Goal: Obtain resource: Download file/media

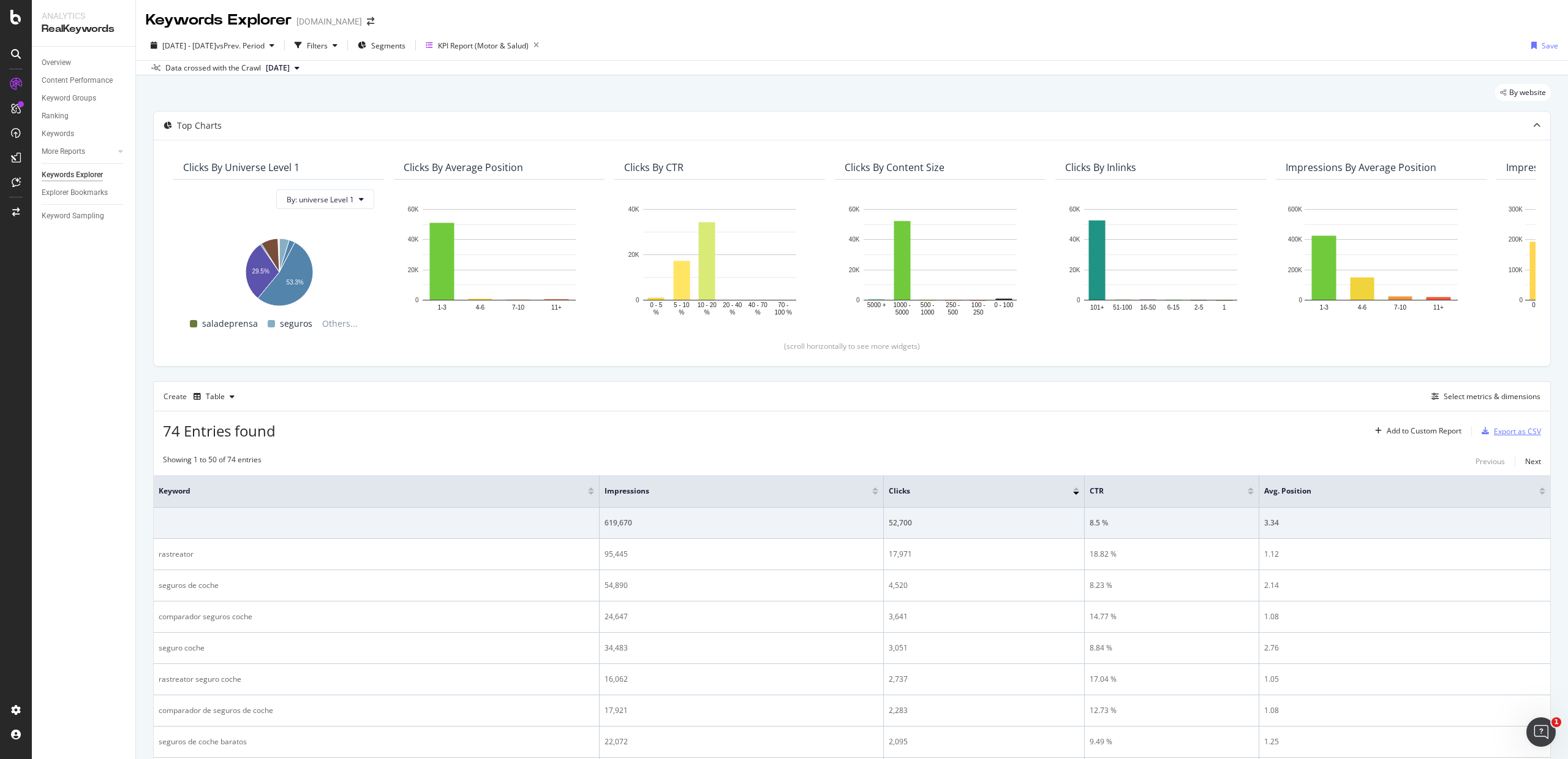
click at [1510, 428] on div "Export as CSV" at bounding box center [1517, 430] width 47 height 10
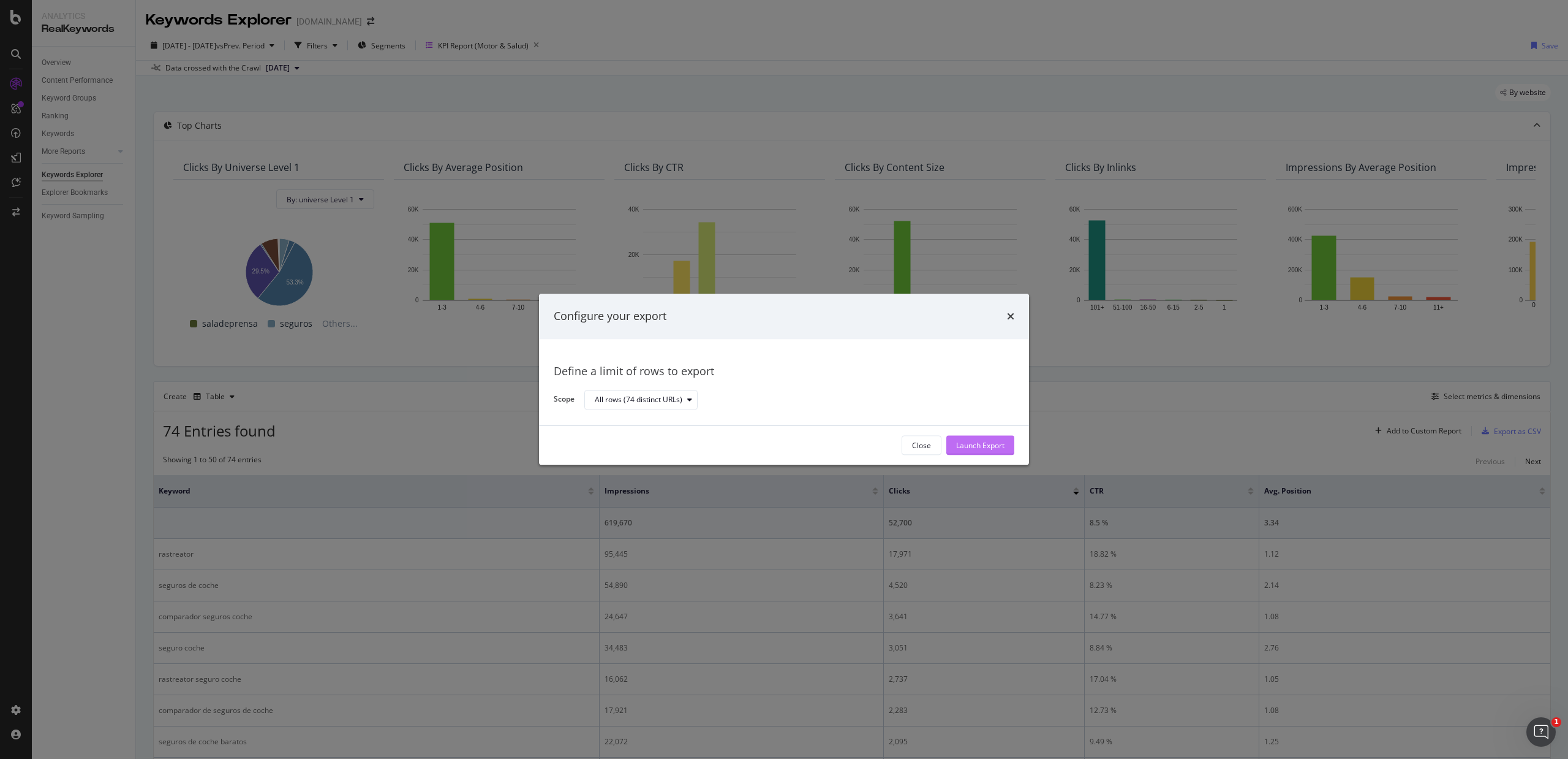
click at [986, 448] on div "Launch Export" at bounding box center [980, 444] width 48 height 10
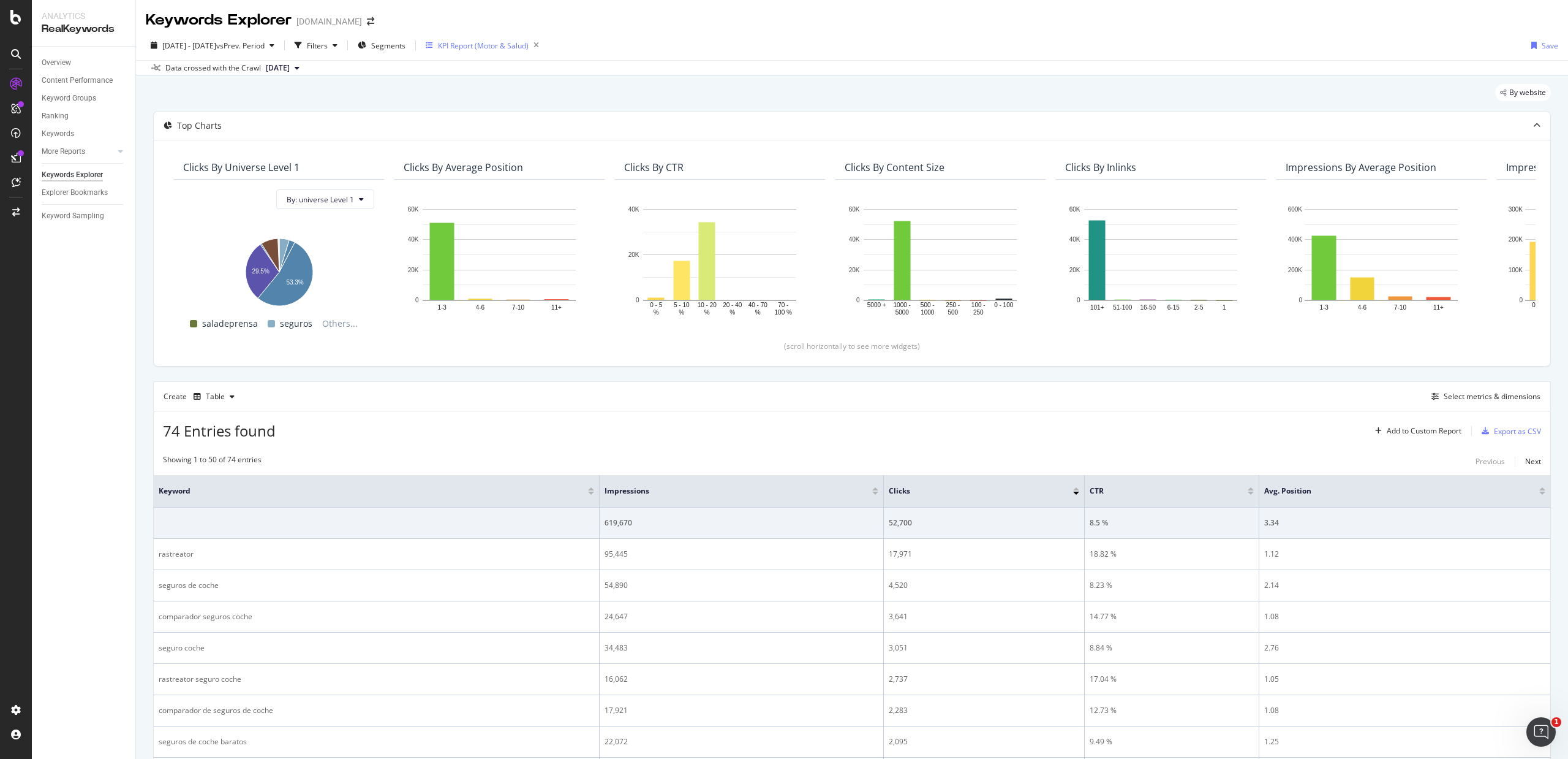
click at [501, 52] on div "KPI Report (Motor & Salud)" at bounding box center [485, 45] width 119 height 17
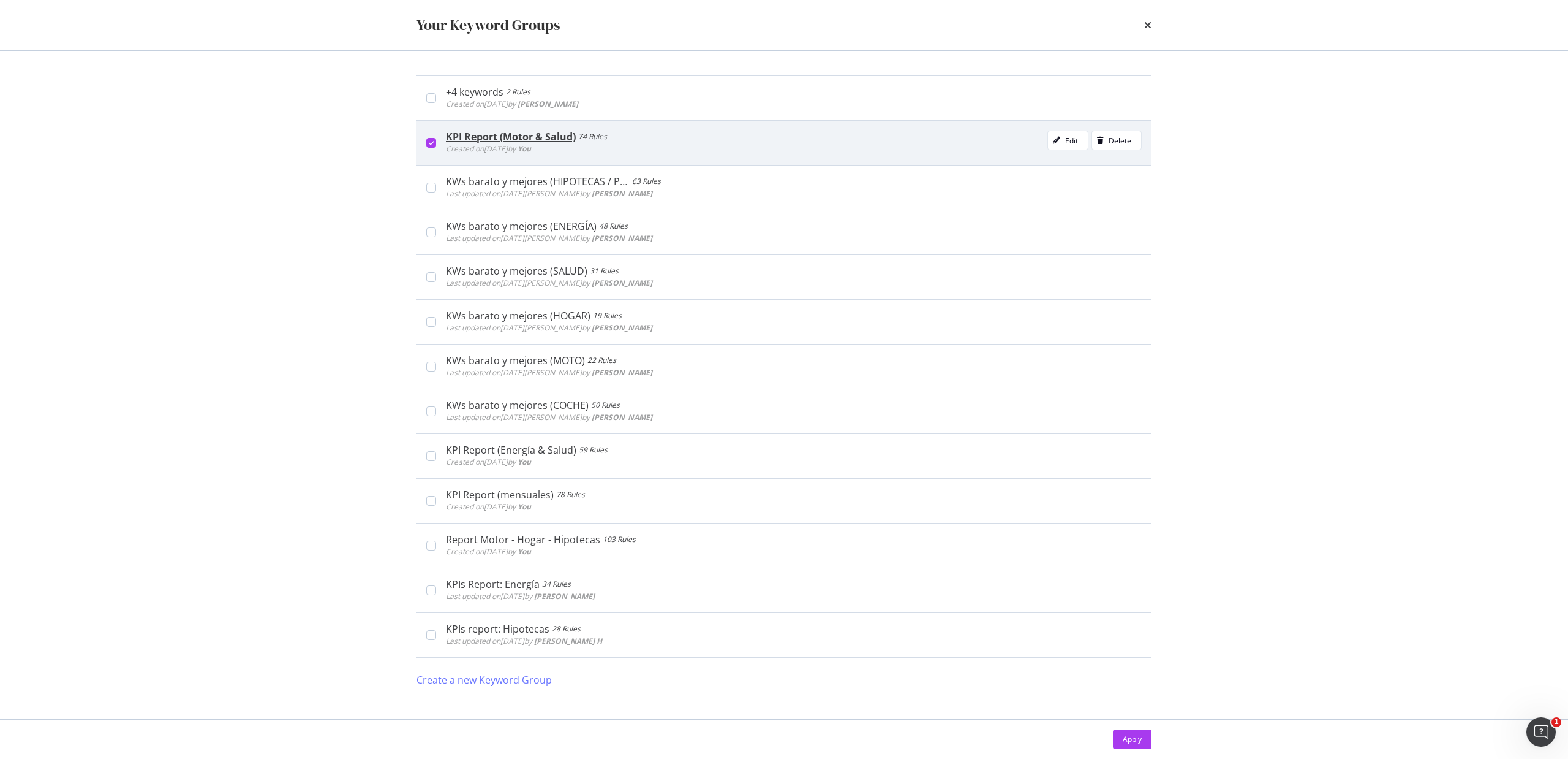
click at [429, 143] on icon "modal" at bounding box center [431, 142] width 6 height 7
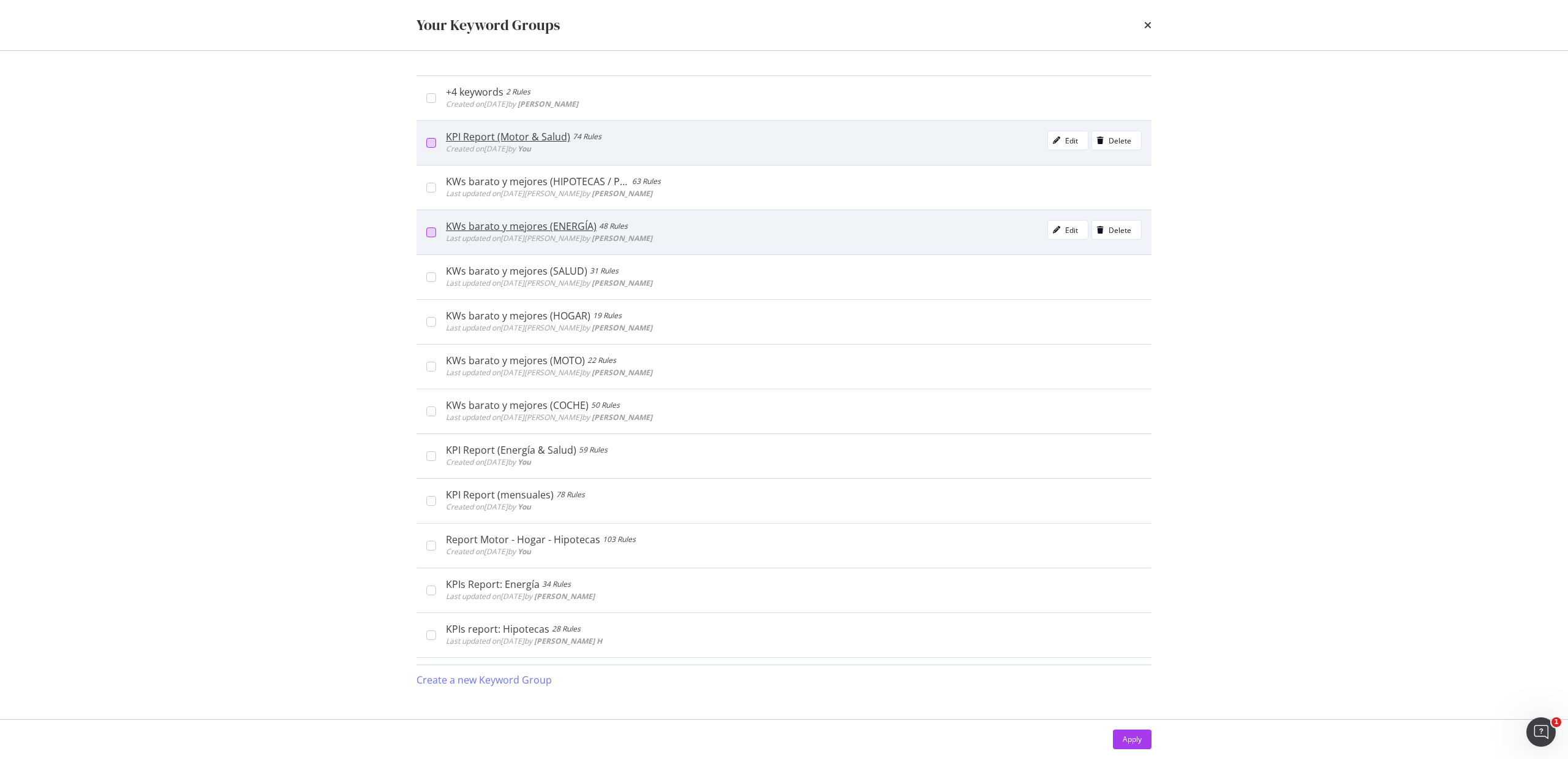
click at [432, 234] on div "modal" at bounding box center [431, 232] width 9 height 9
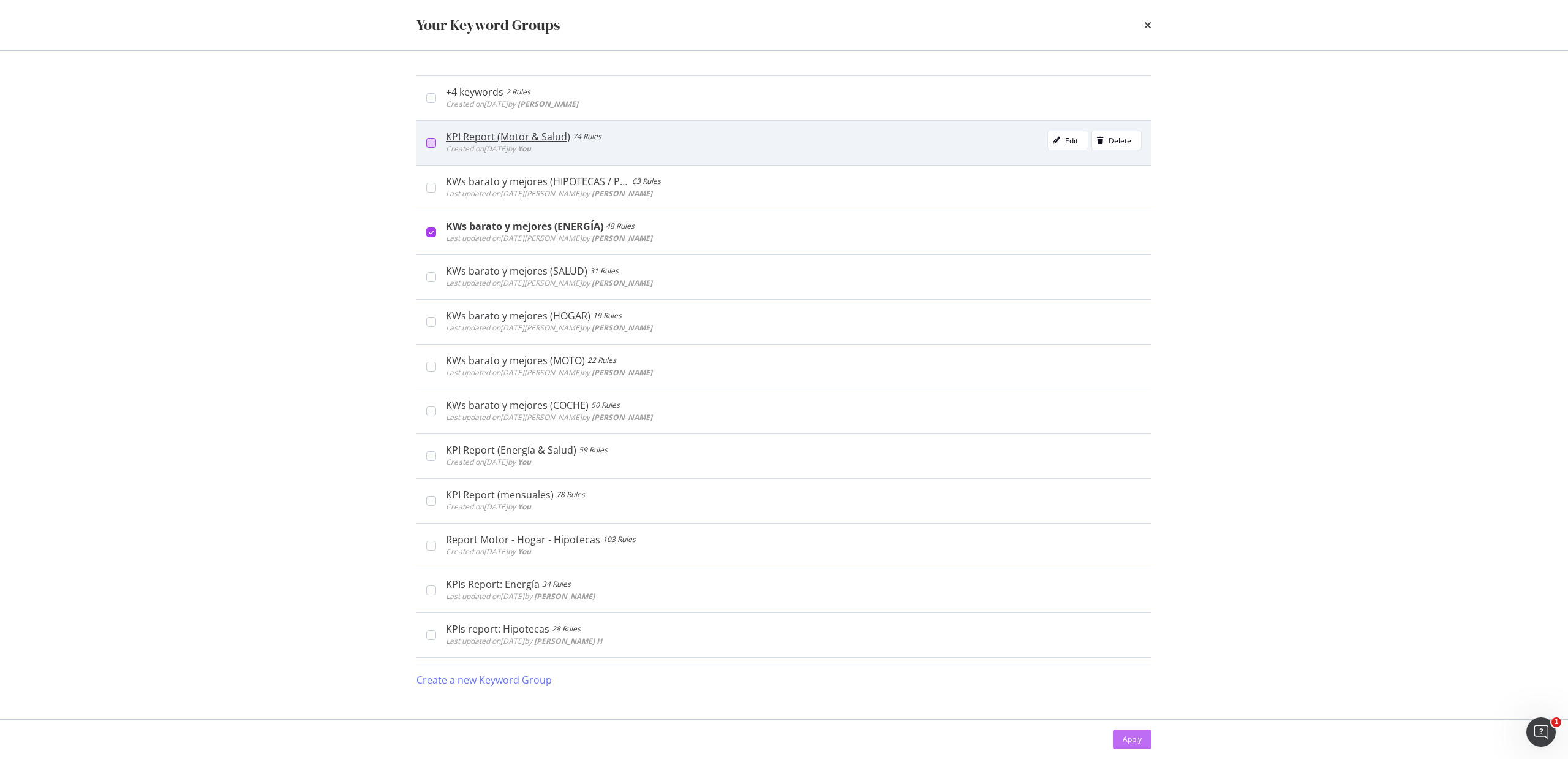
click at [1143, 737] on button "Apply" at bounding box center [1131, 738] width 39 height 20
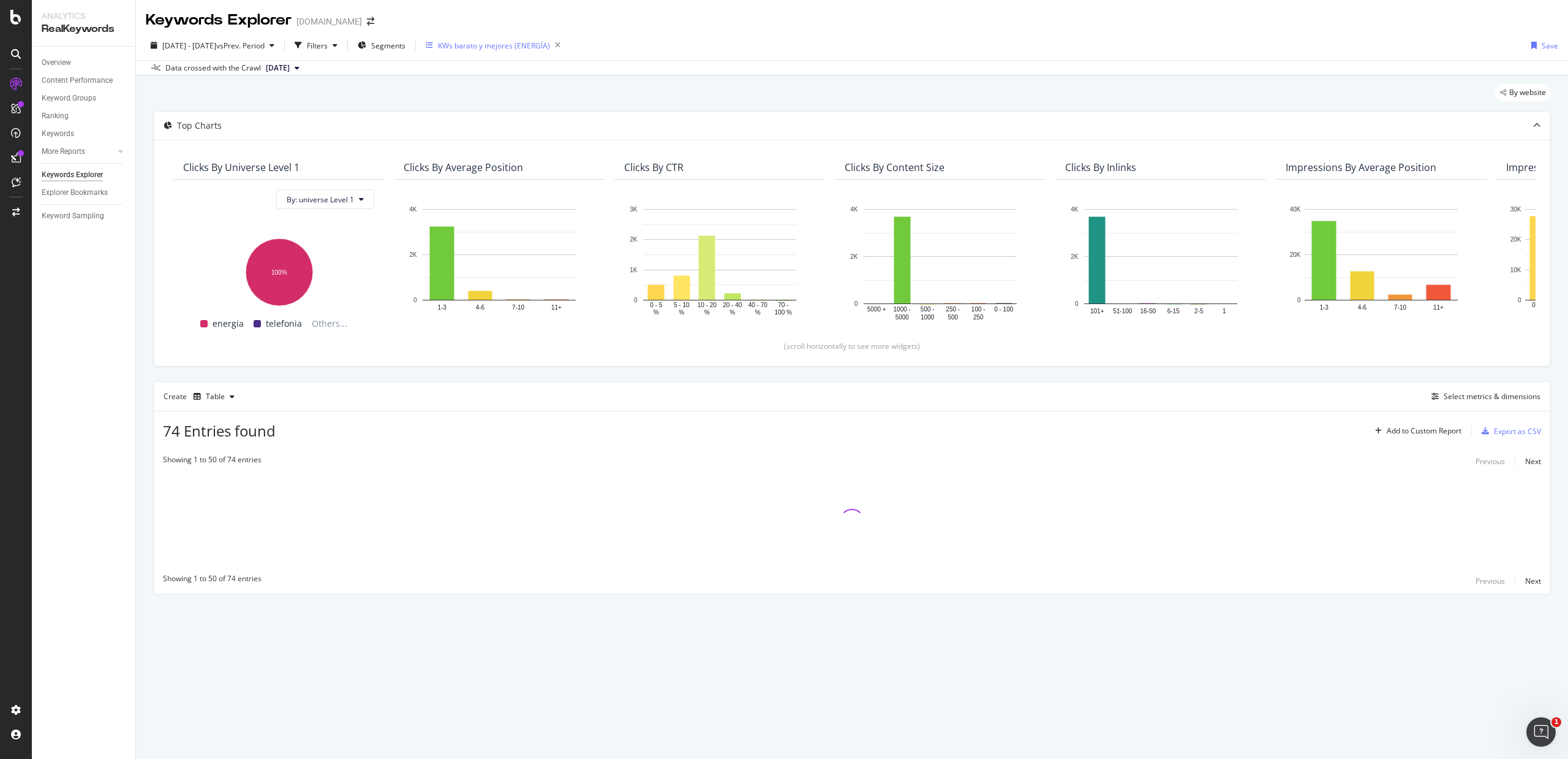
click at [539, 44] on div "KWs barato y mejores (ENERGÍA)" at bounding box center [493, 45] width 112 height 10
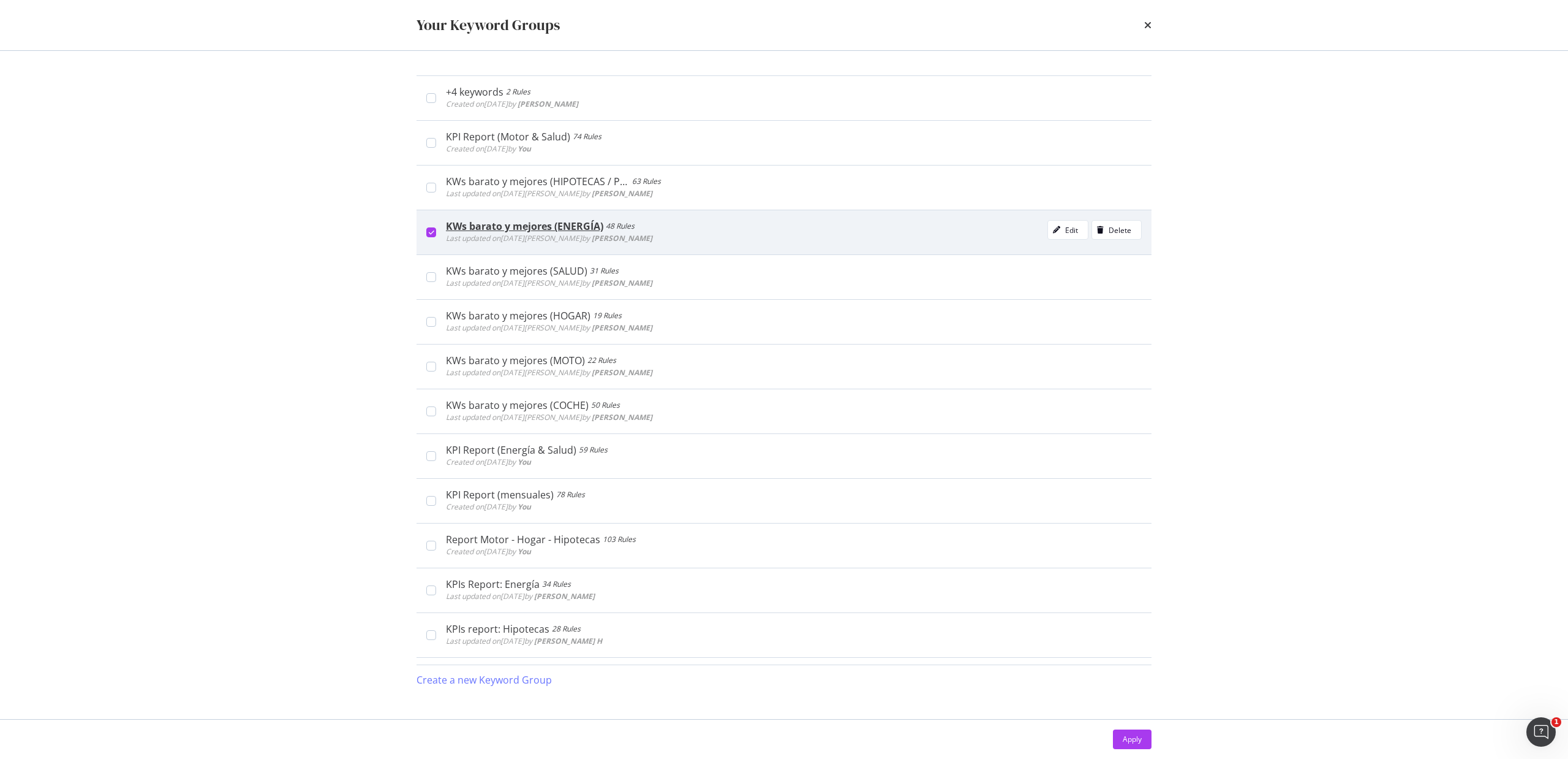
click at [428, 232] on icon "modal" at bounding box center [431, 232] width 6 height 7
click at [501, 54] on div "+4 keywords 2 Rules Created on 2025 Jun 13th by Marta Plaza Edit Delete KPI Rep…" at bounding box center [783, 384] width 784 height 668
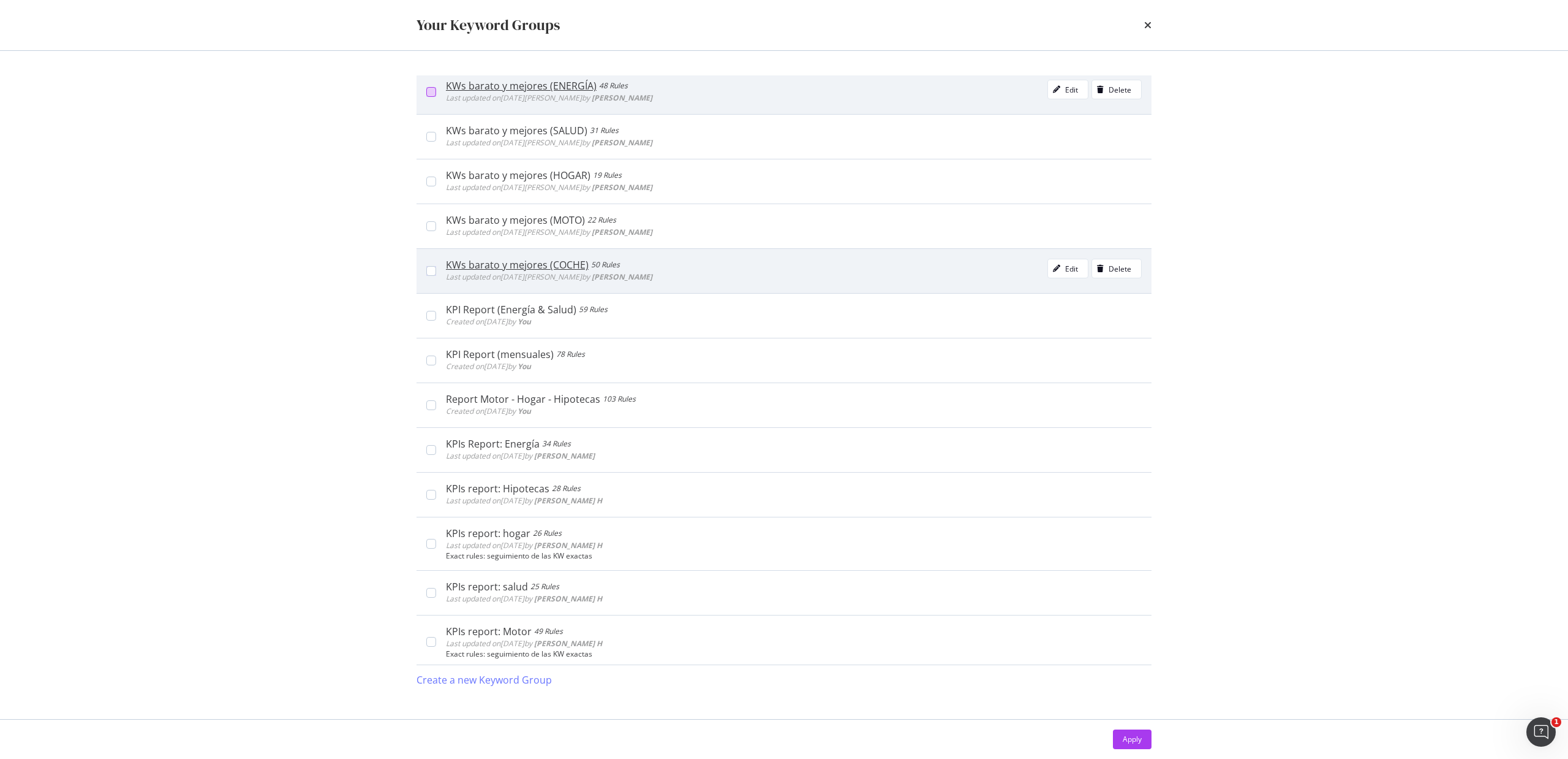
scroll to position [163, 0]
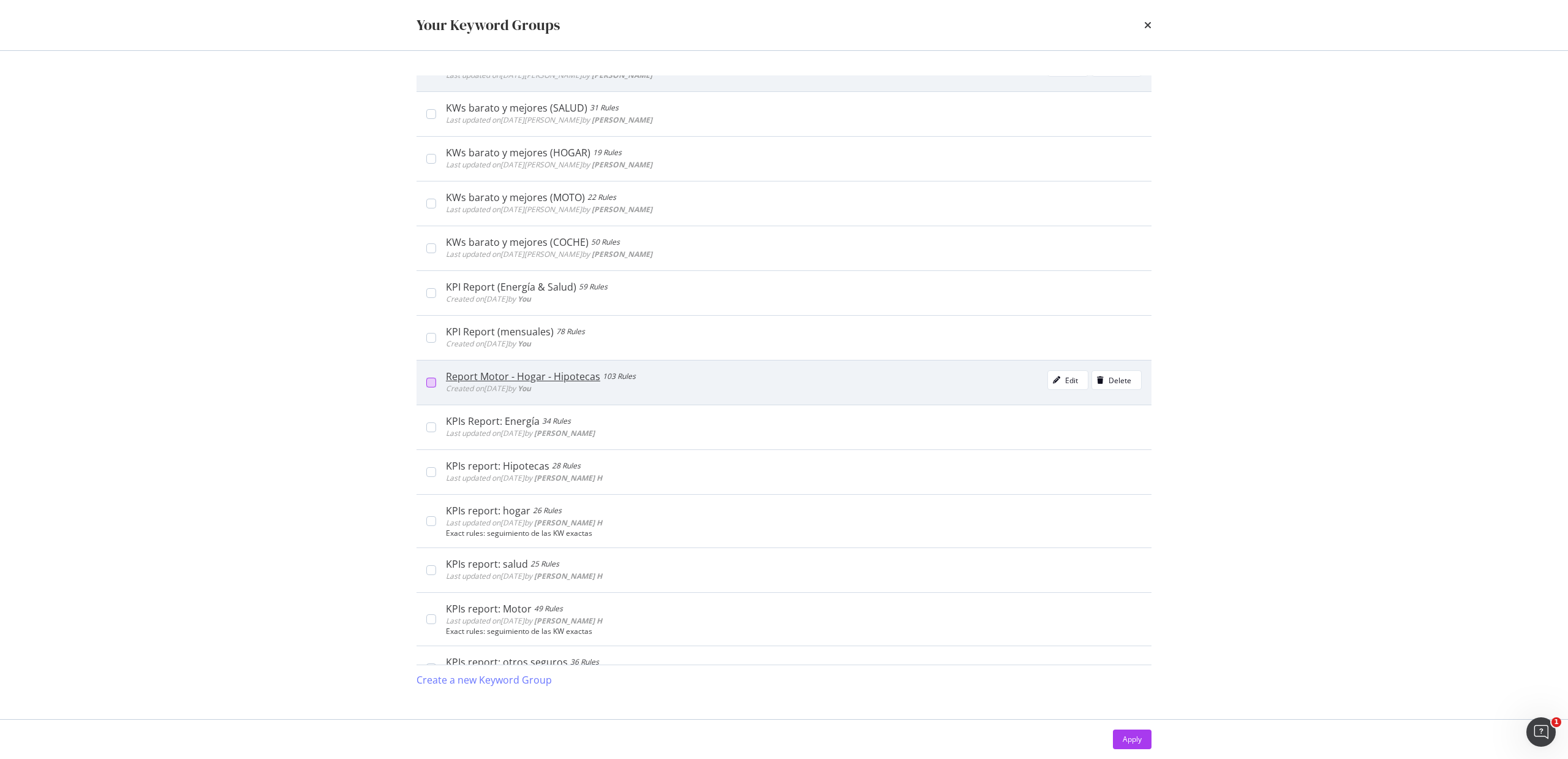
click at [432, 386] on div "modal" at bounding box center [431, 382] width 9 height 9
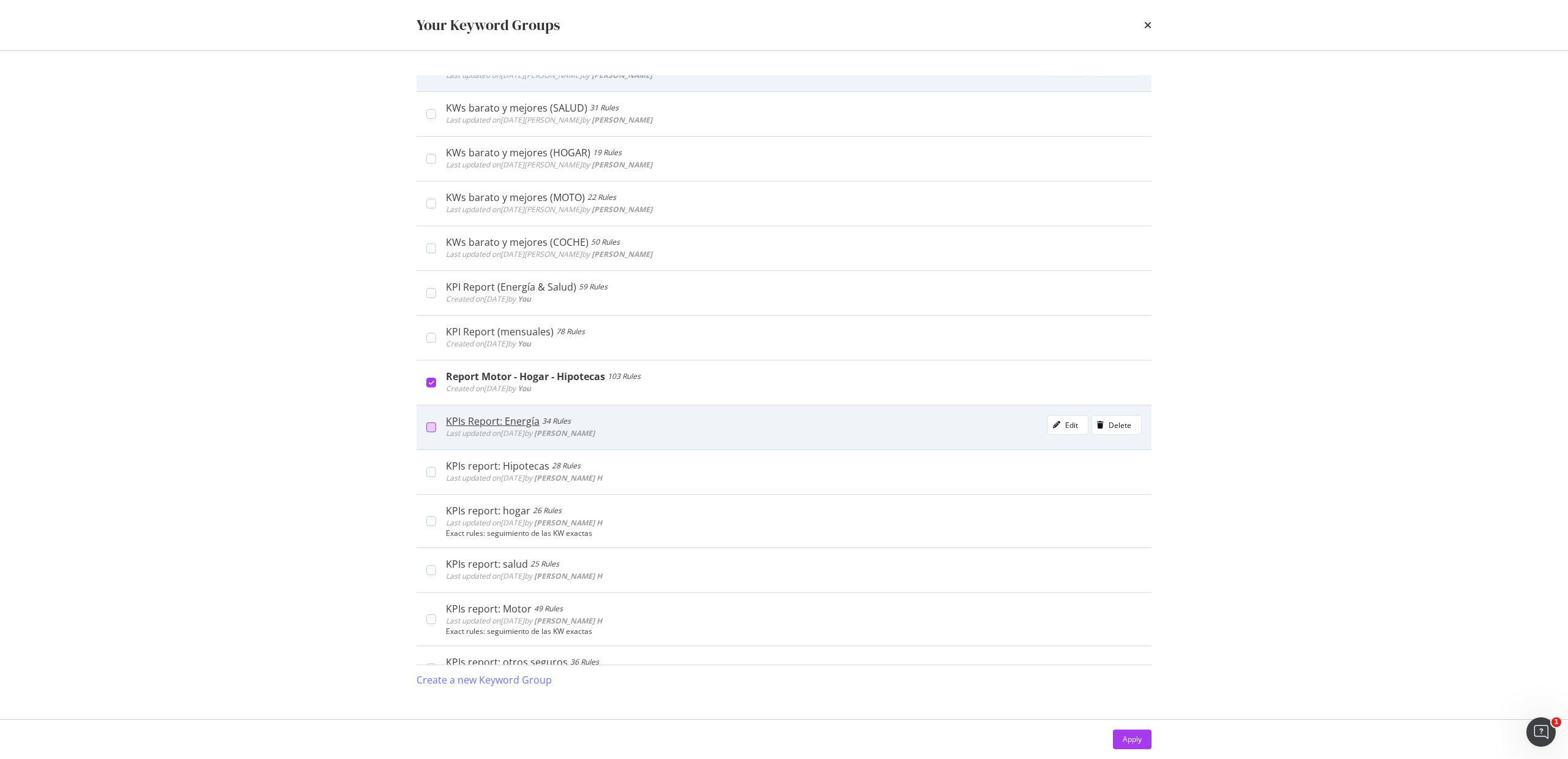
click at [429, 428] on div "modal" at bounding box center [431, 427] width 9 height 9
click at [434, 424] on div "modal" at bounding box center [431, 427] width 9 height 9
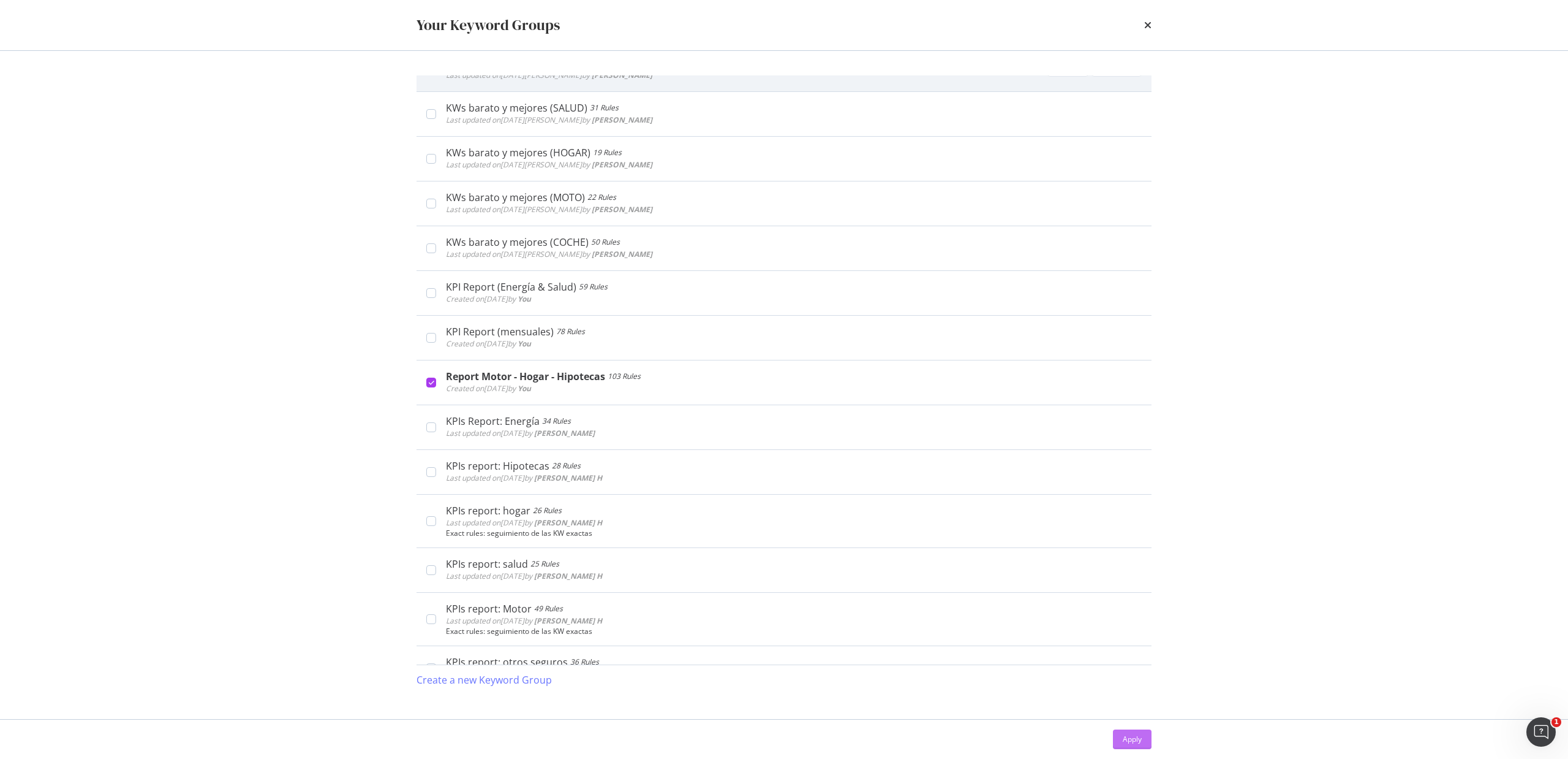
click at [1123, 741] on div "Apply" at bounding box center [1132, 738] width 19 height 10
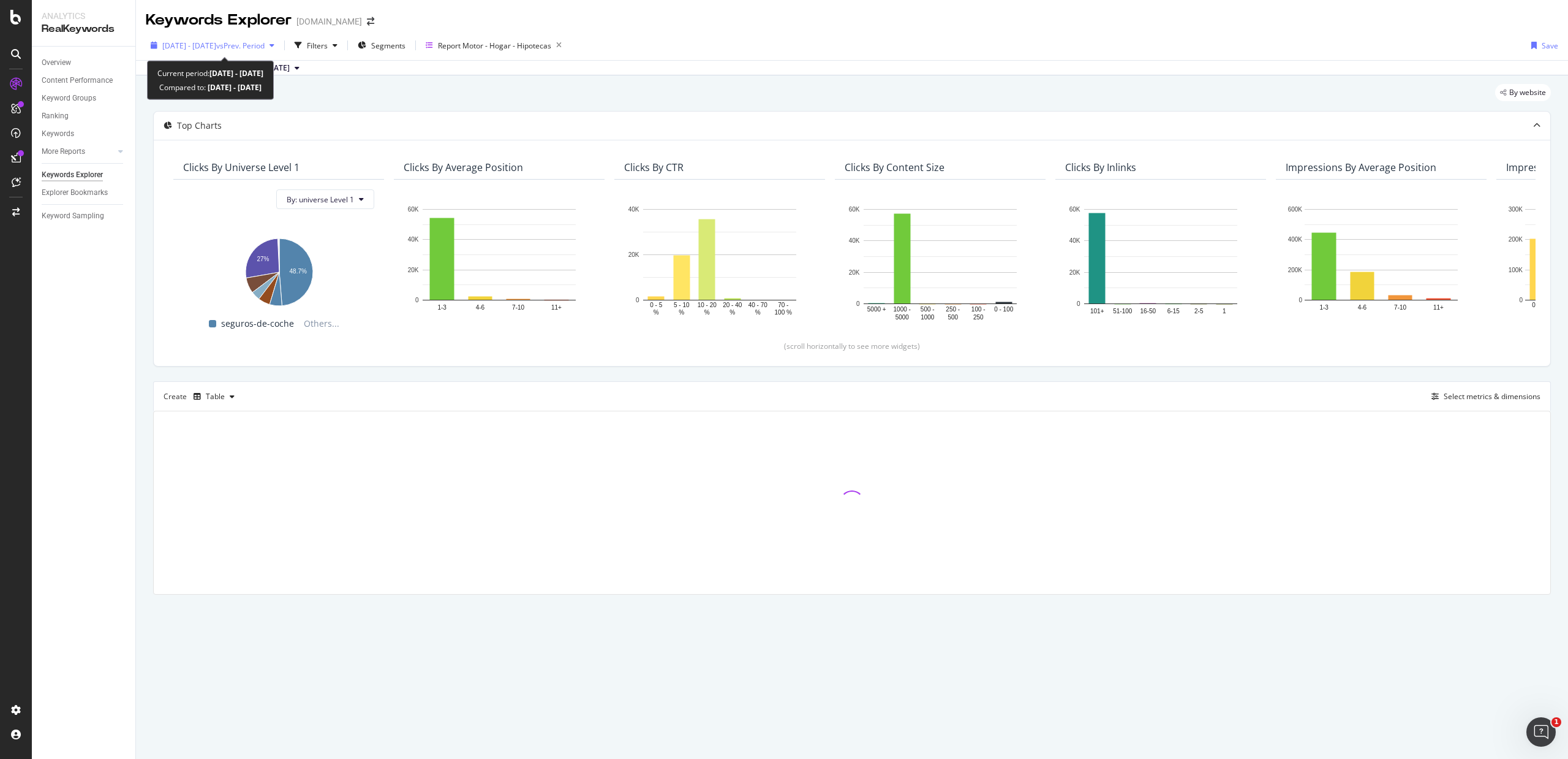
click at [264, 45] on span "vs Prev. Period" at bounding box center [240, 45] width 48 height 10
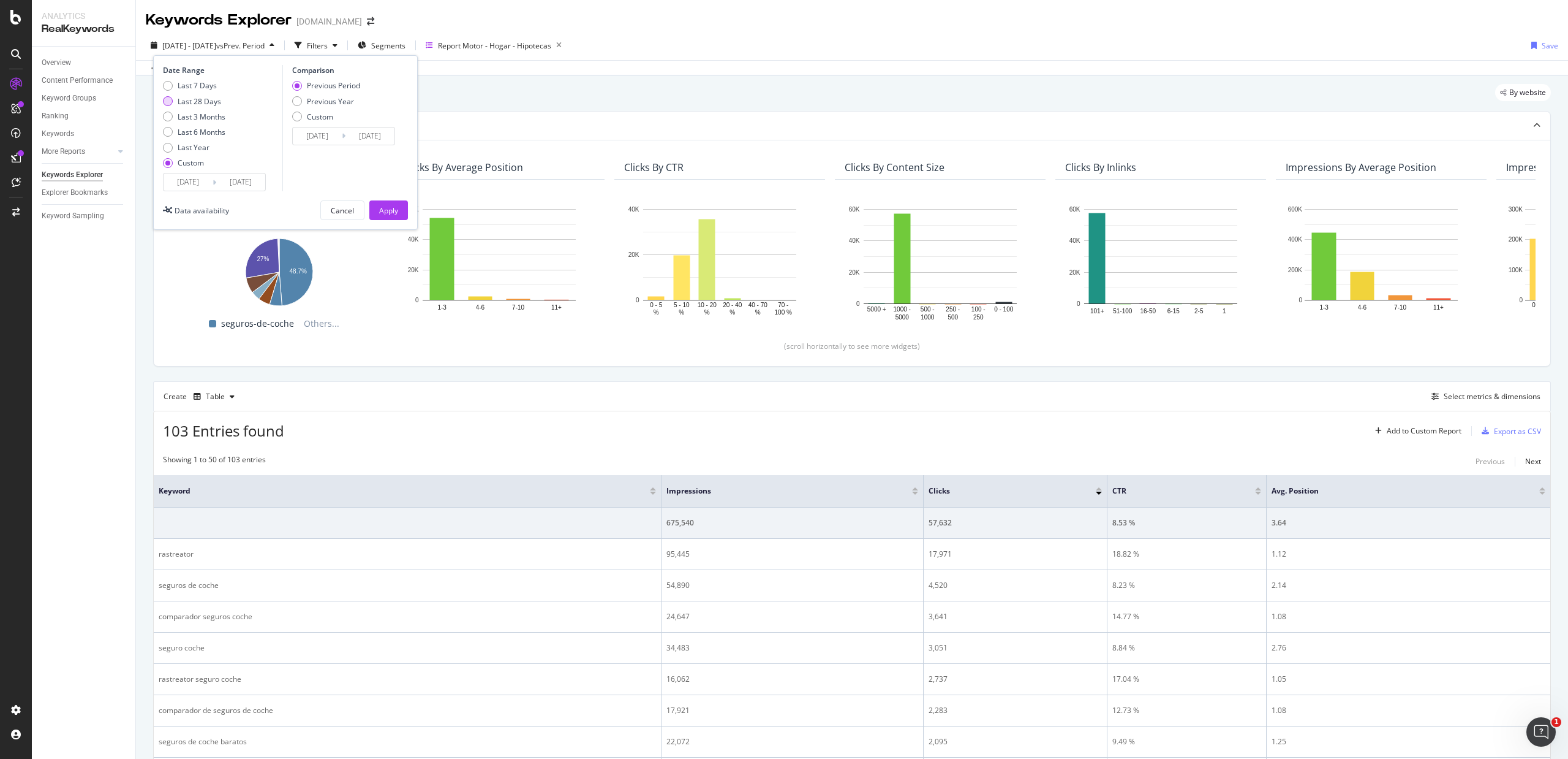
click at [212, 101] on div "Last 28 Days" at bounding box center [200, 101] width 43 height 10
type input "2025/07/20"
type input "2025/08/16"
type input "2025/06/22"
type input "2025/07/19"
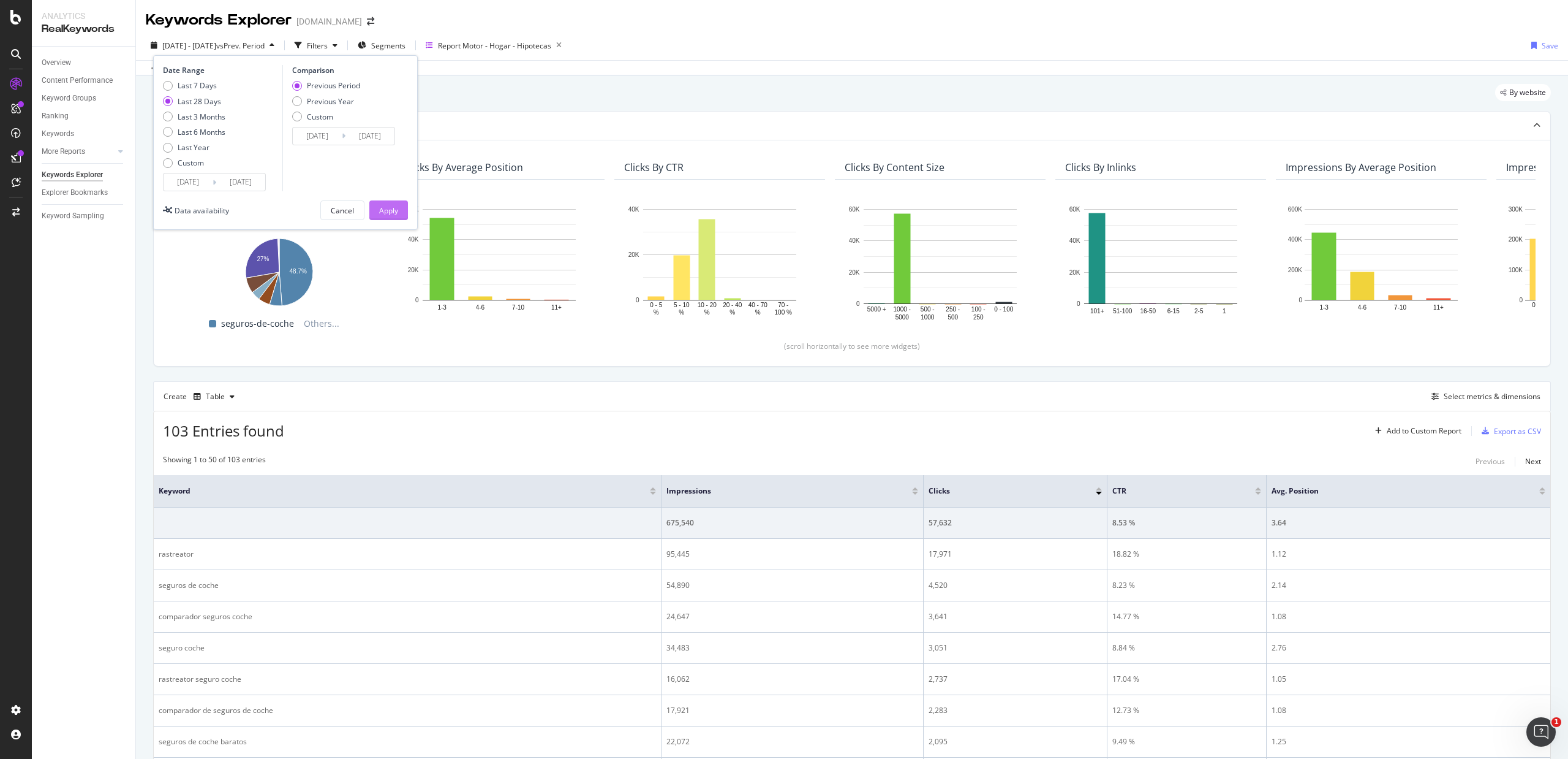
click at [379, 211] on div "Apply" at bounding box center [389, 210] width 19 height 10
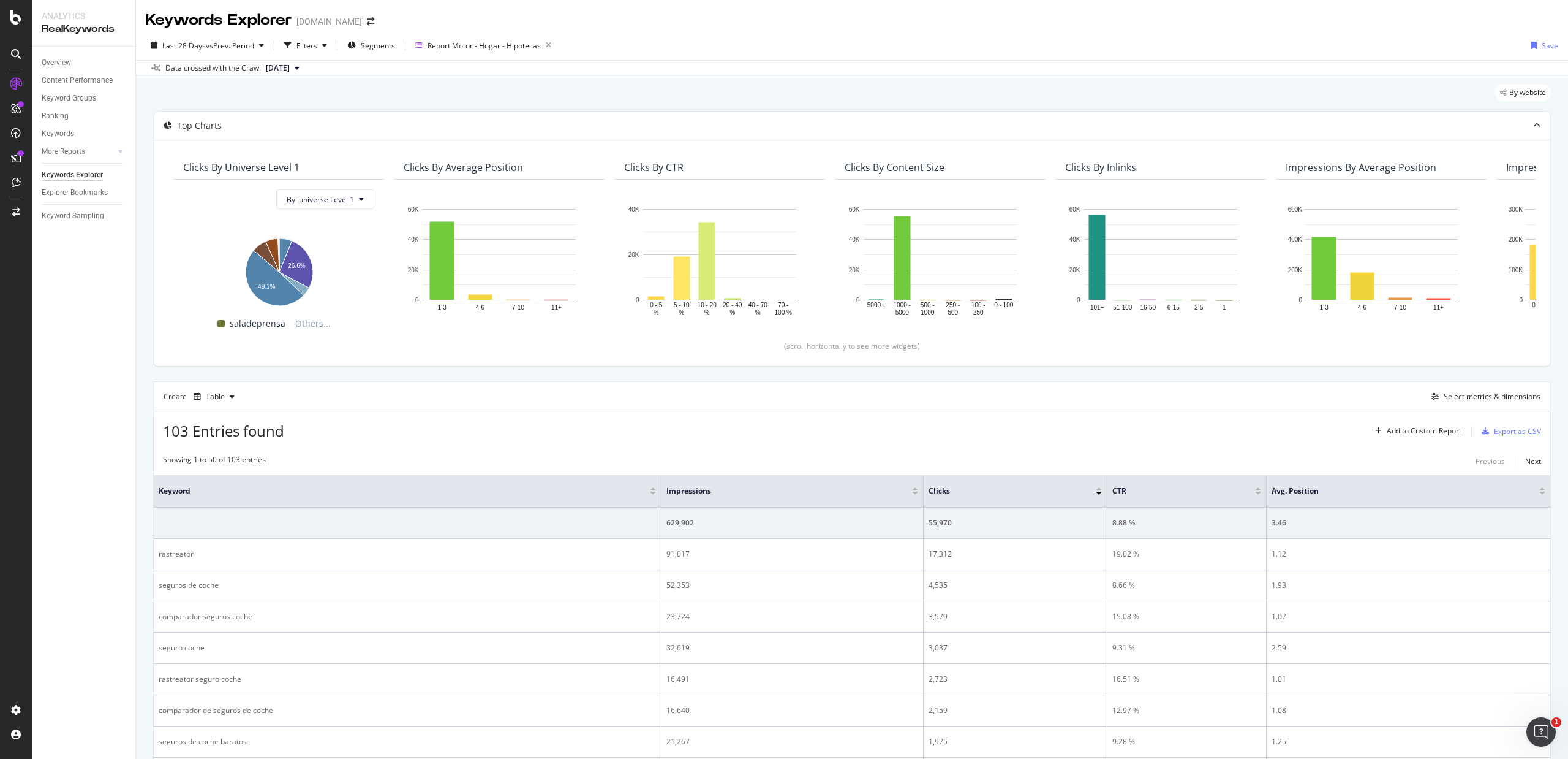
click at [1512, 431] on div "Export as CSV" at bounding box center [1517, 430] width 47 height 10
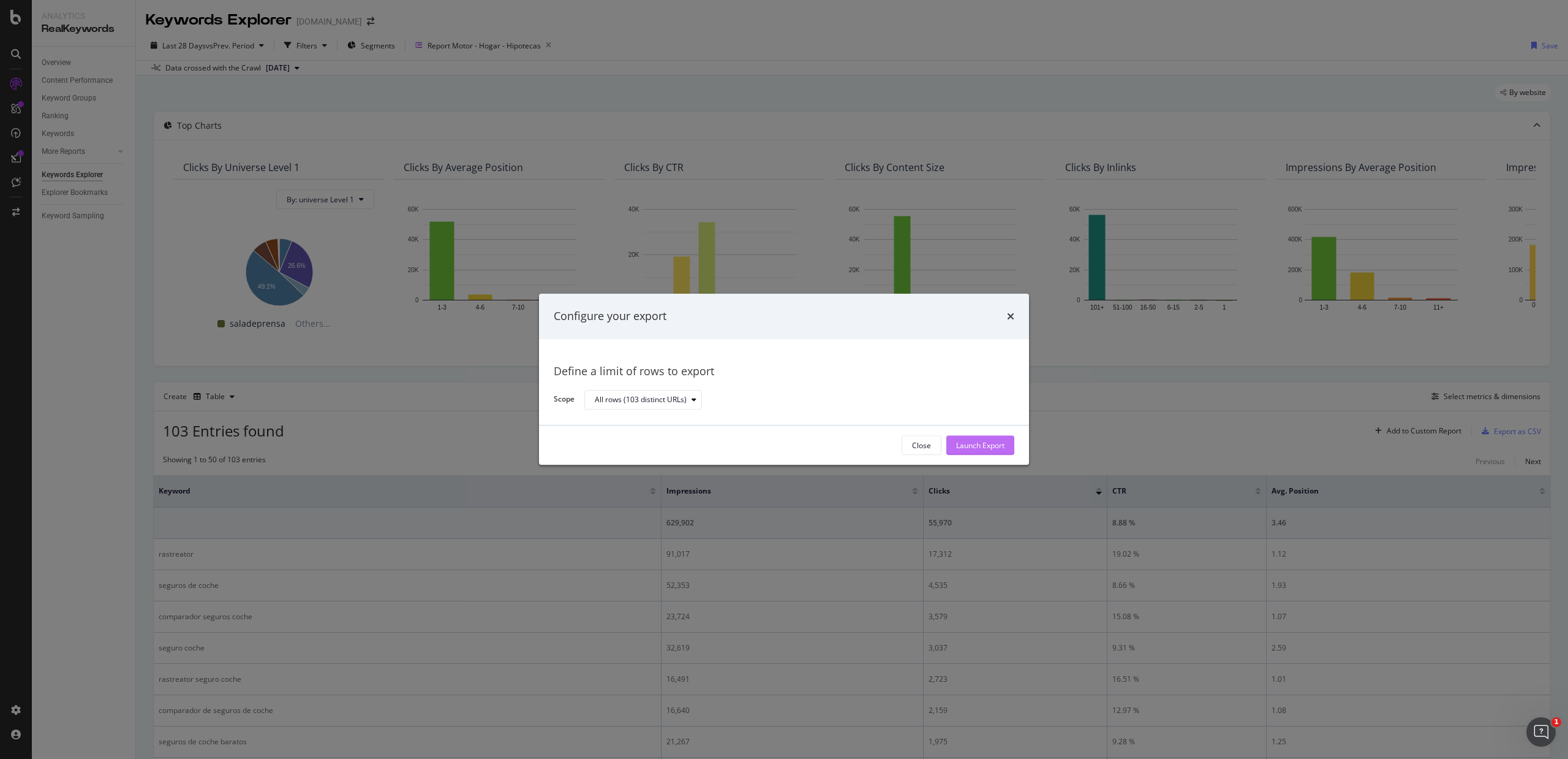
click at [961, 444] on div "Launch Export" at bounding box center [980, 444] width 48 height 10
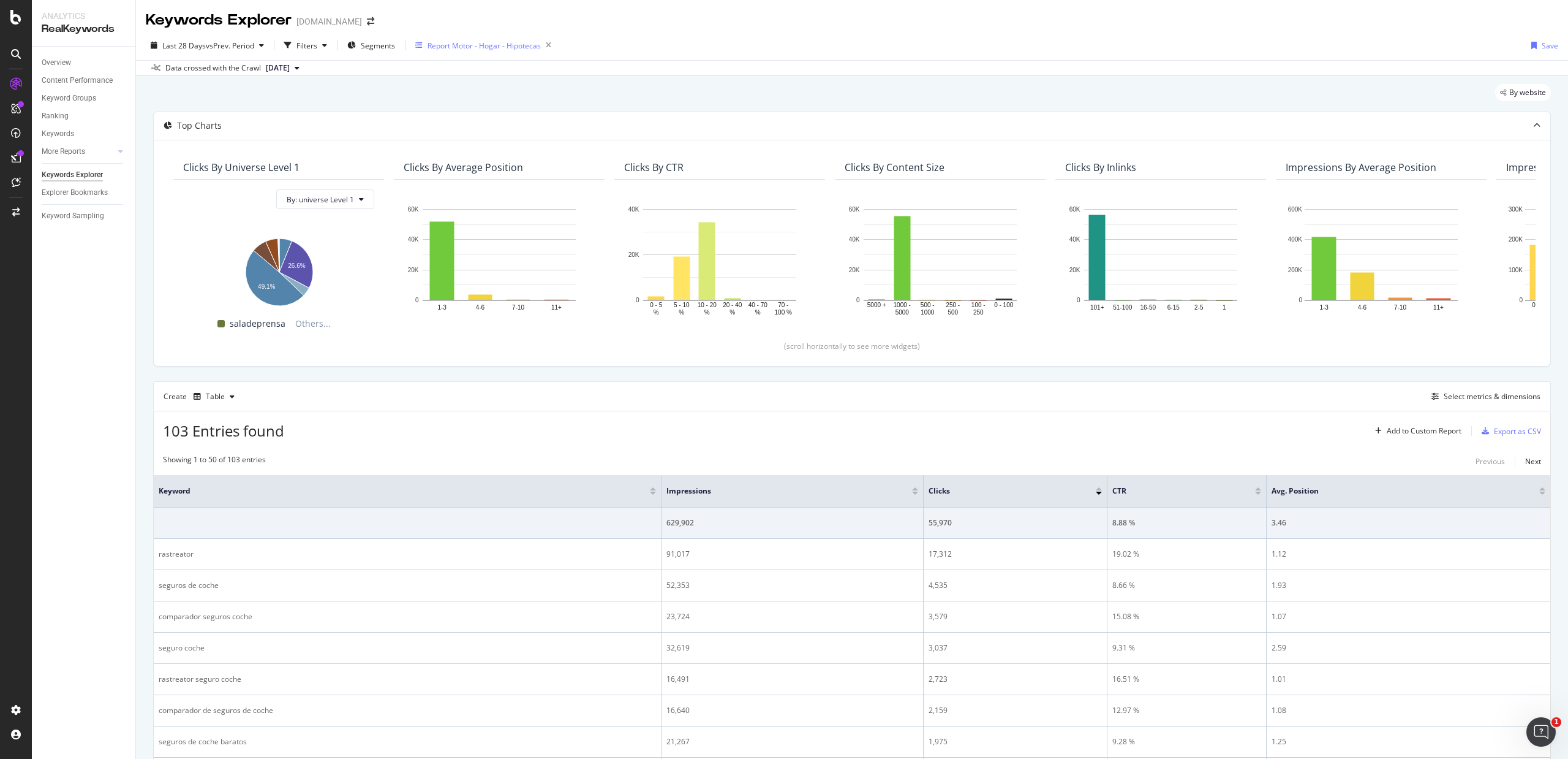
click at [462, 40] on div "Report Motor - Hogar - Hipotecas" at bounding box center [484, 45] width 113 height 10
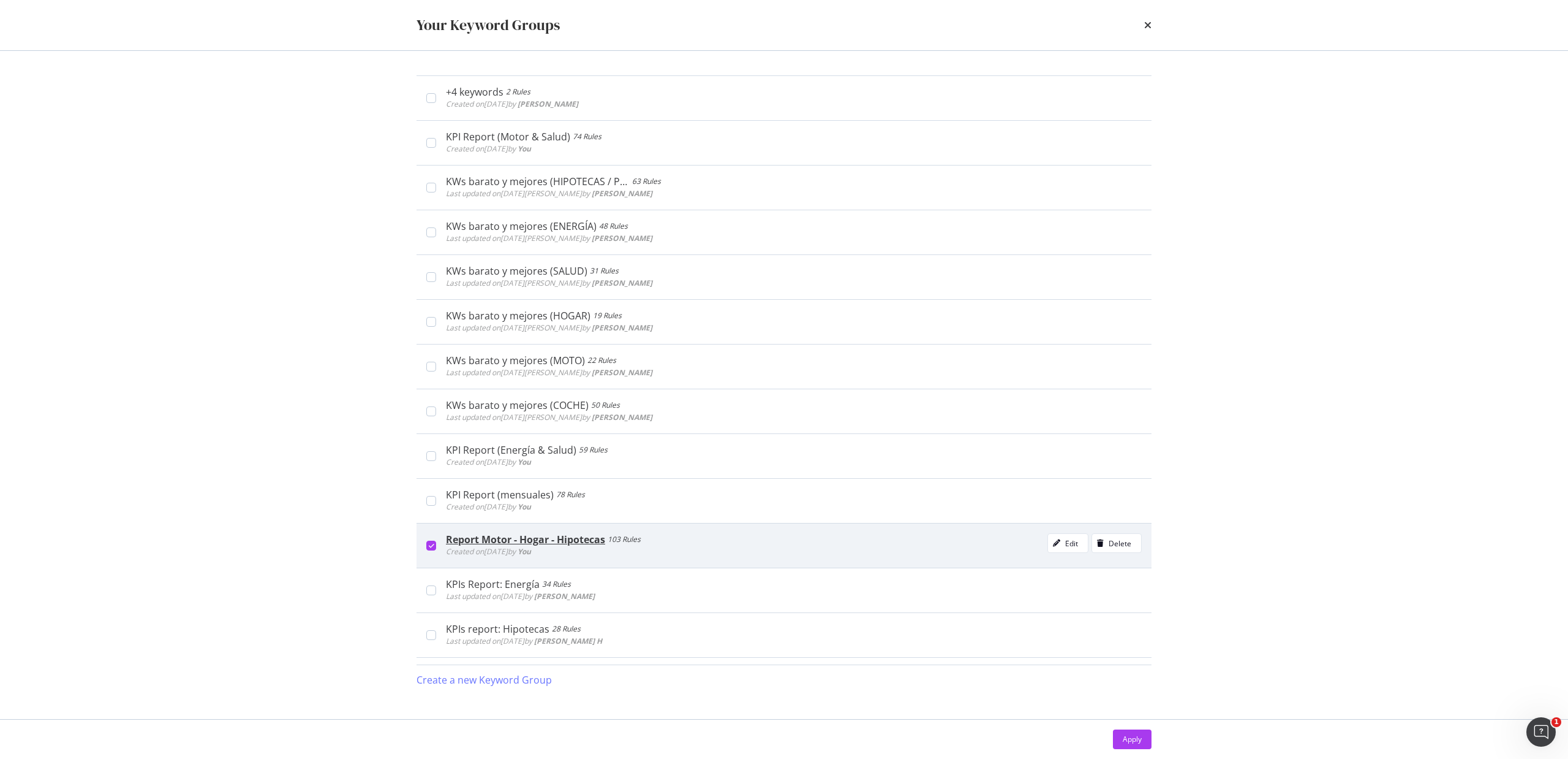
click at [429, 545] on icon "modal" at bounding box center [431, 545] width 6 height 7
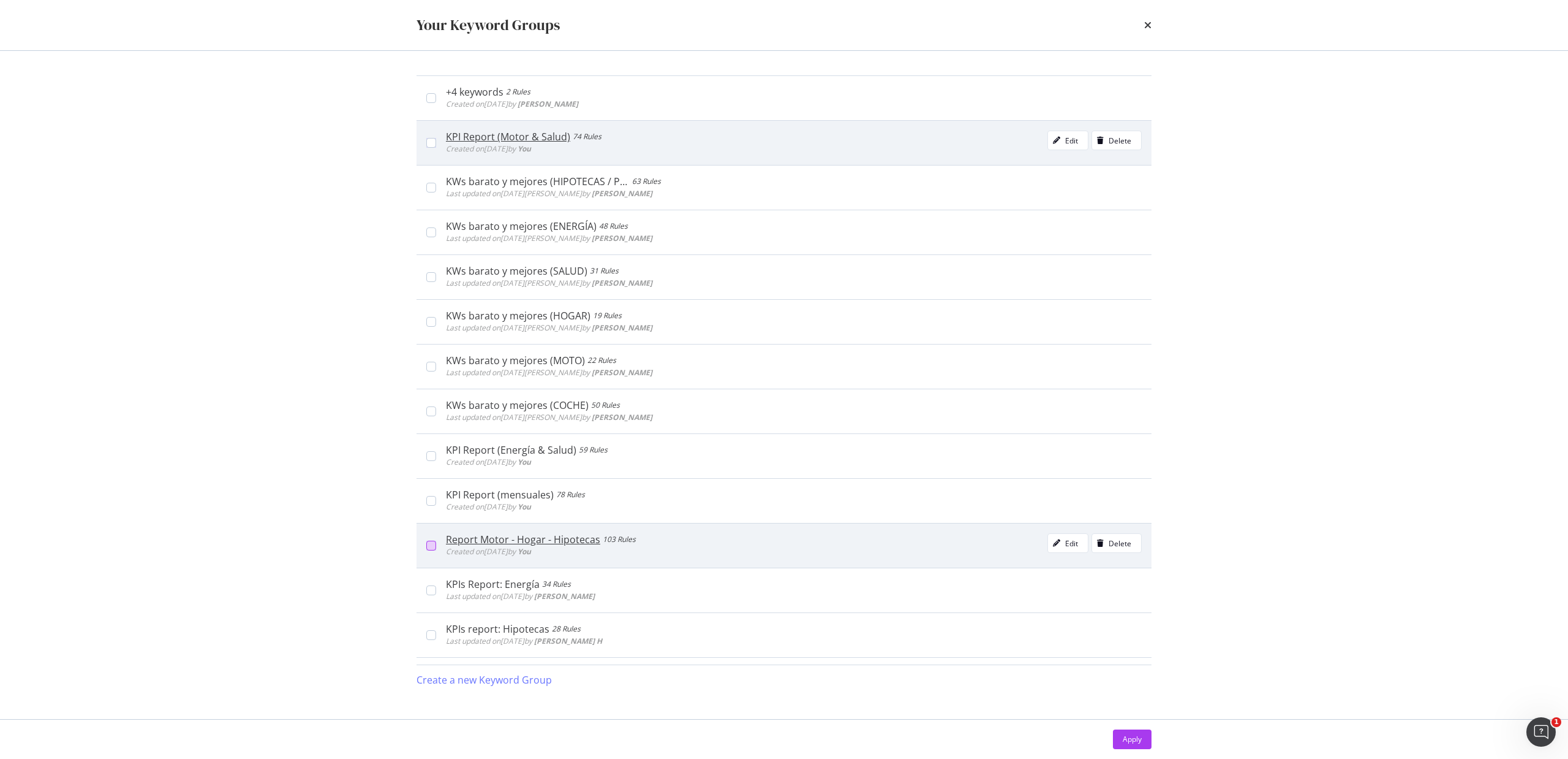
click at [431, 137] on div "KPI Report (Motor & Salud) 74 Rules Created on 2025 Feb 3rd by You Edit Delete" at bounding box center [783, 143] width 735 height 45
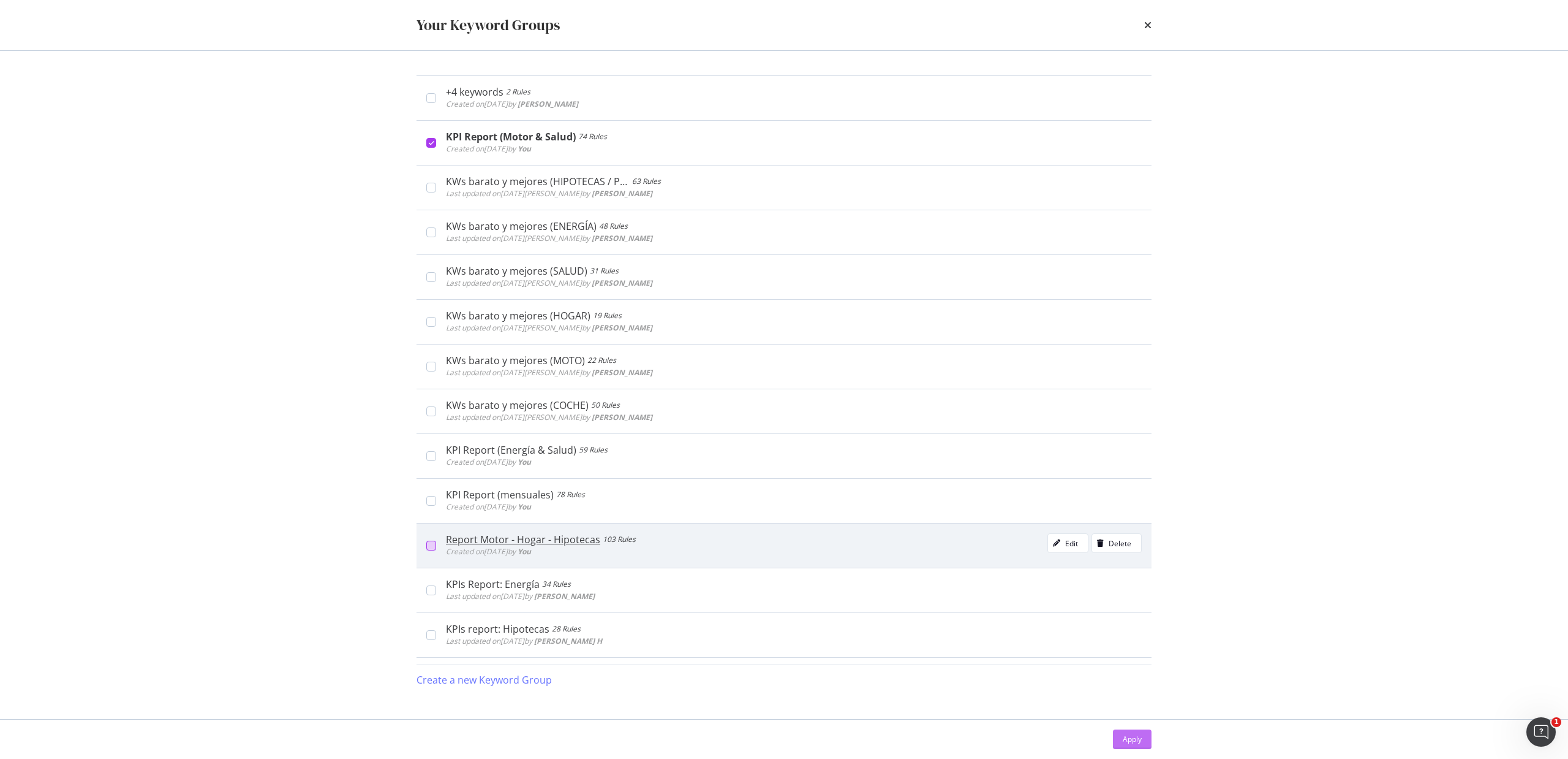
click at [1125, 741] on div "Apply" at bounding box center [1132, 738] width 19 height 10
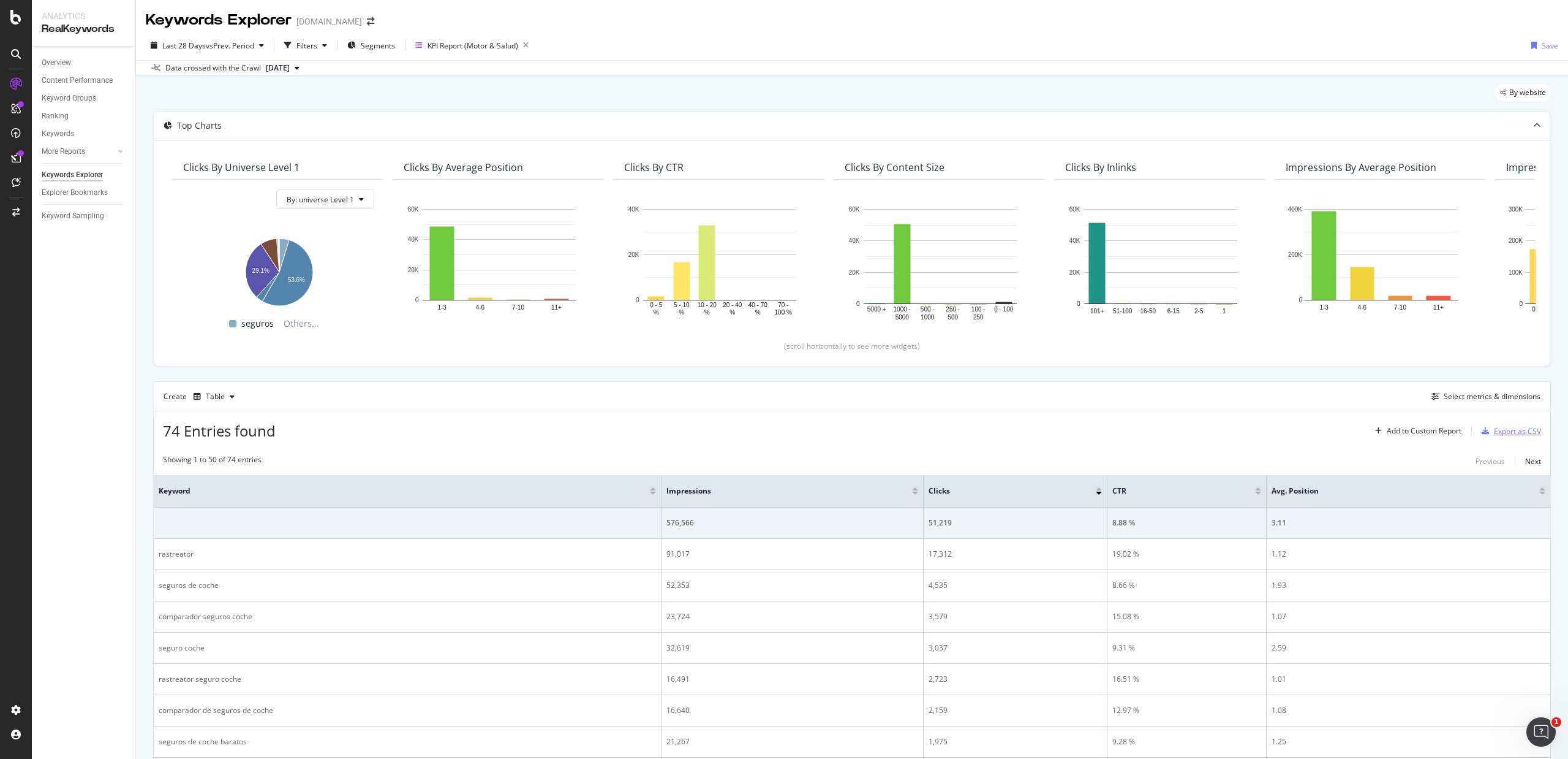
click at [1494, 436] on div "Export as CSV" at bounding box center [1517, 430] width 47 height 10
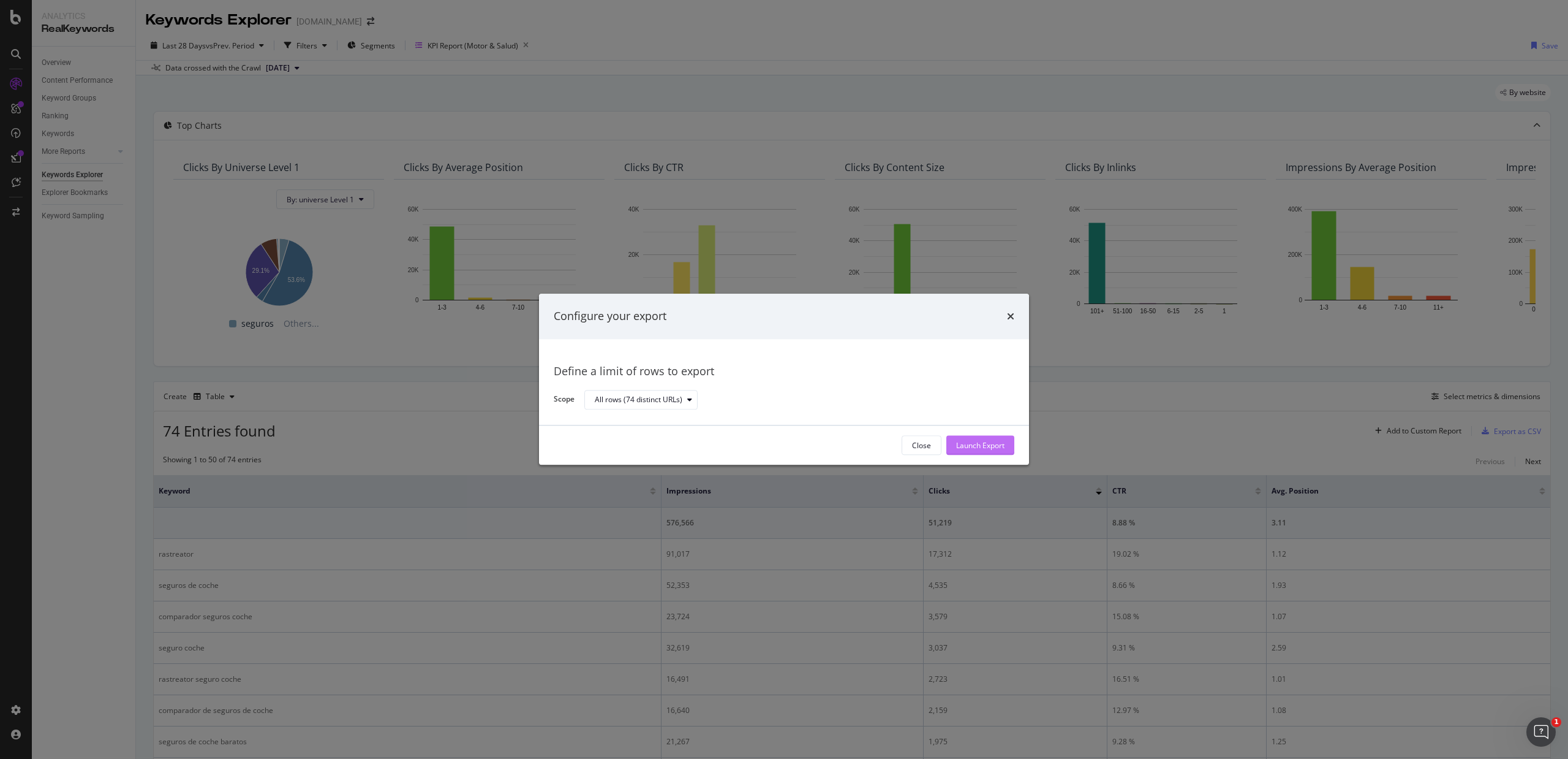
click at [979, 440] on div "Launch Export" at bounding box center [980, 444] width 48 height 10
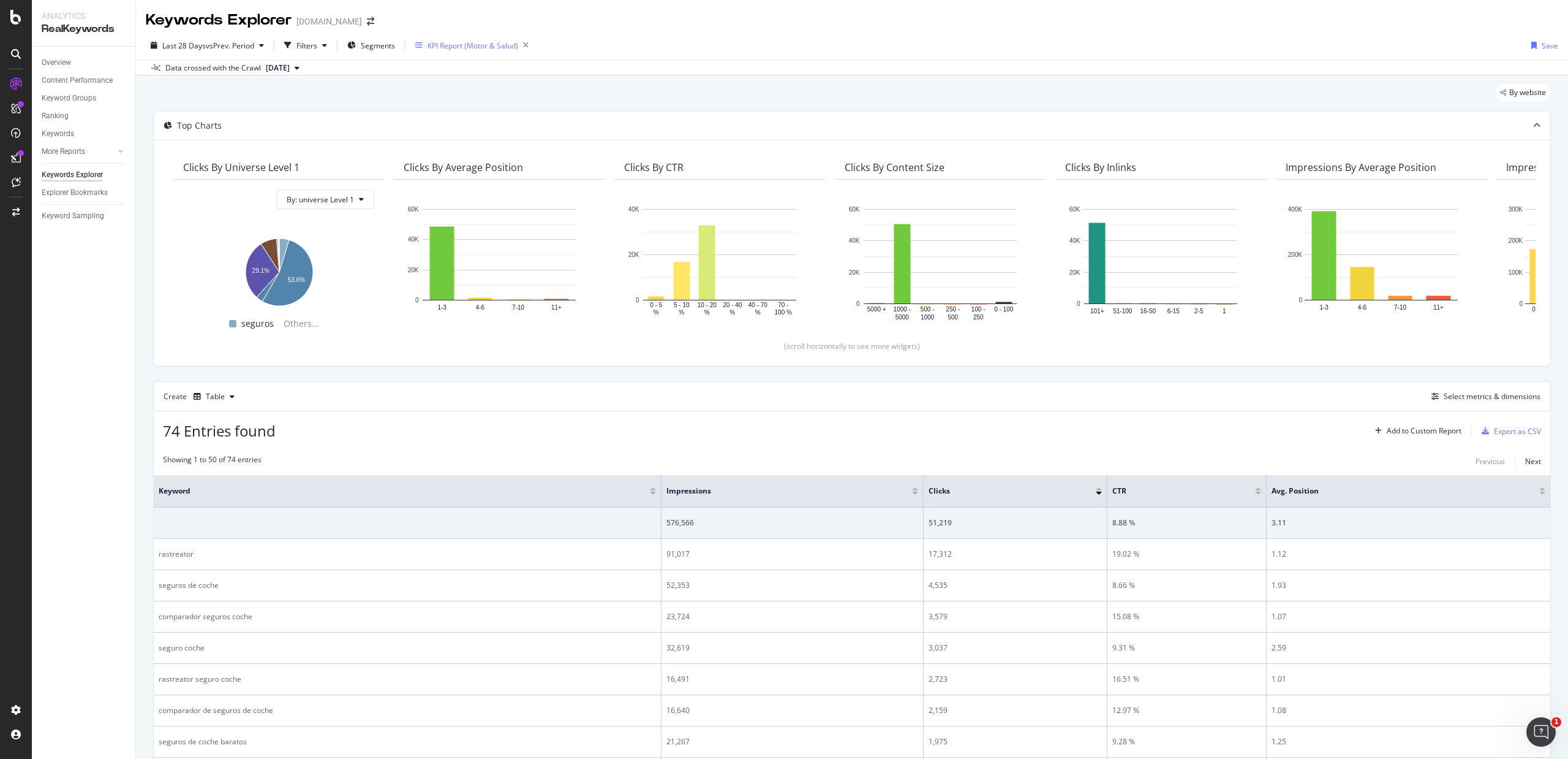
click at [473, 38] on div "KPI Report (Motor & Salud)" at bounding box center [474, 45] width 119 height 17
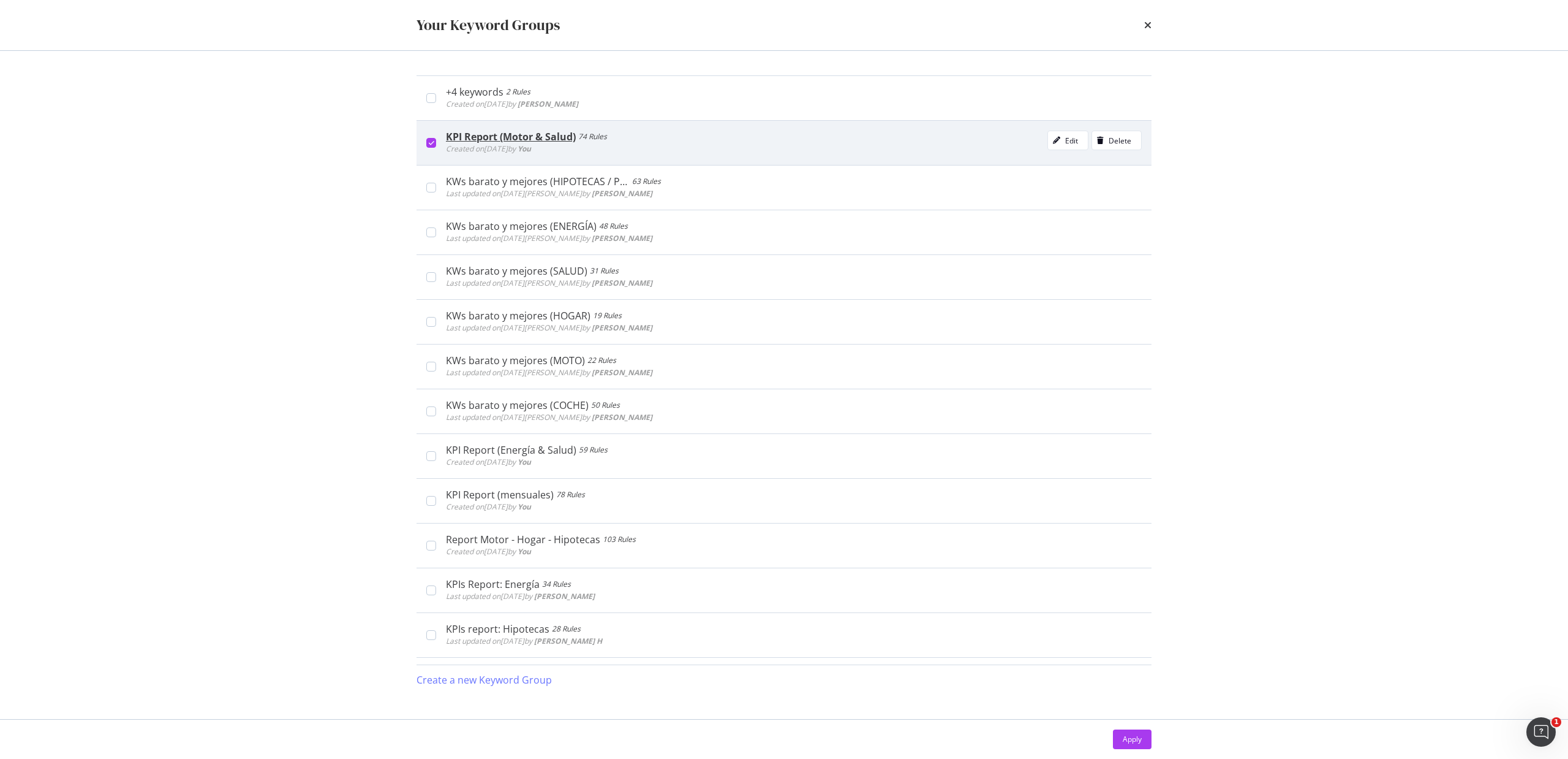
click at [424, 139] on div "KPI Report (Motor & Salud) 74 Rules Created on 2025 Feb 3rd by You Edit Delete" at bounding box center [783, 143] width 735 height 45
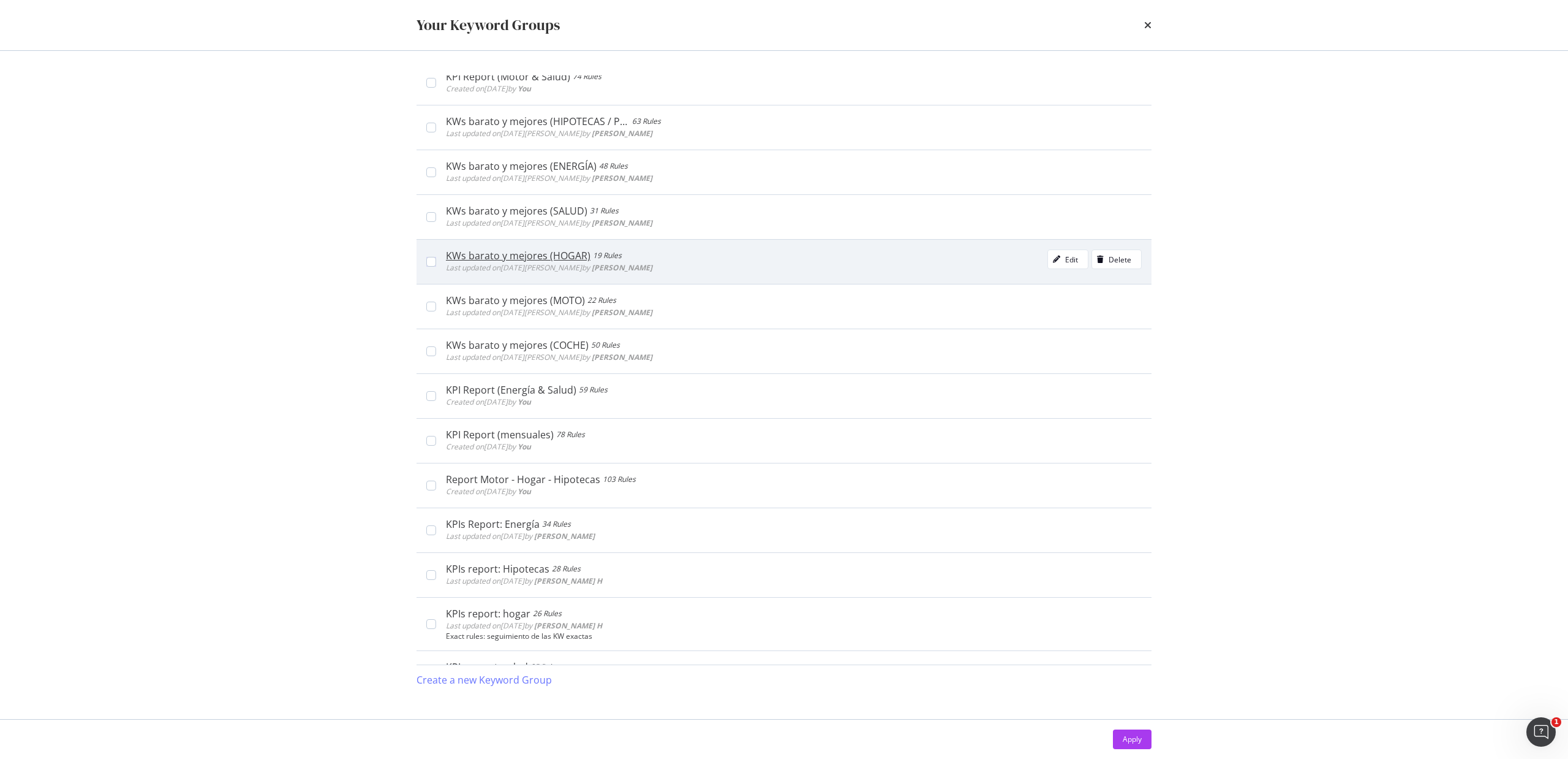
scroll to position [82, 0]
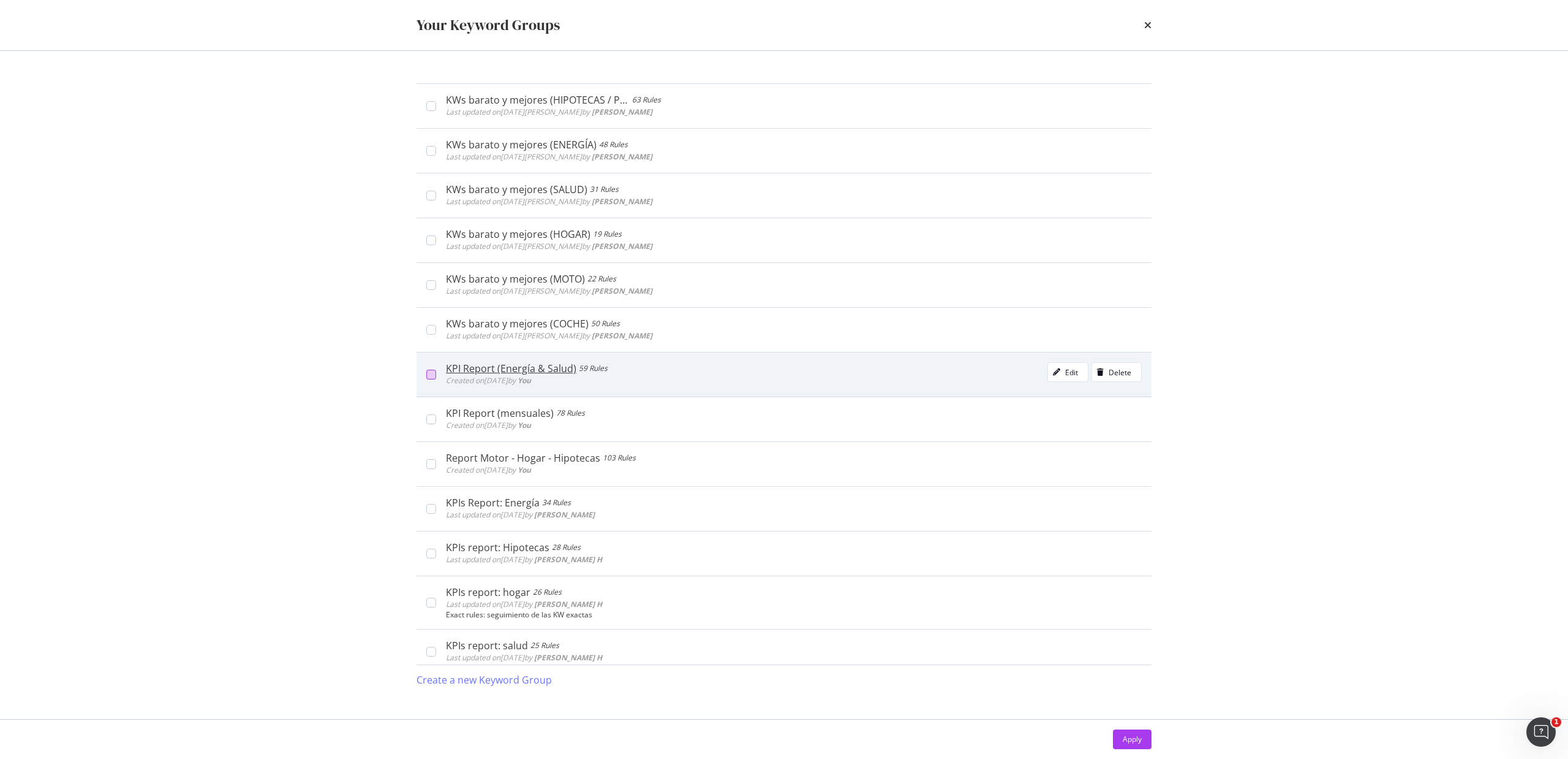
click at [435, 373] on div "modal" at bounding box center [431, 374] width 9 height 9
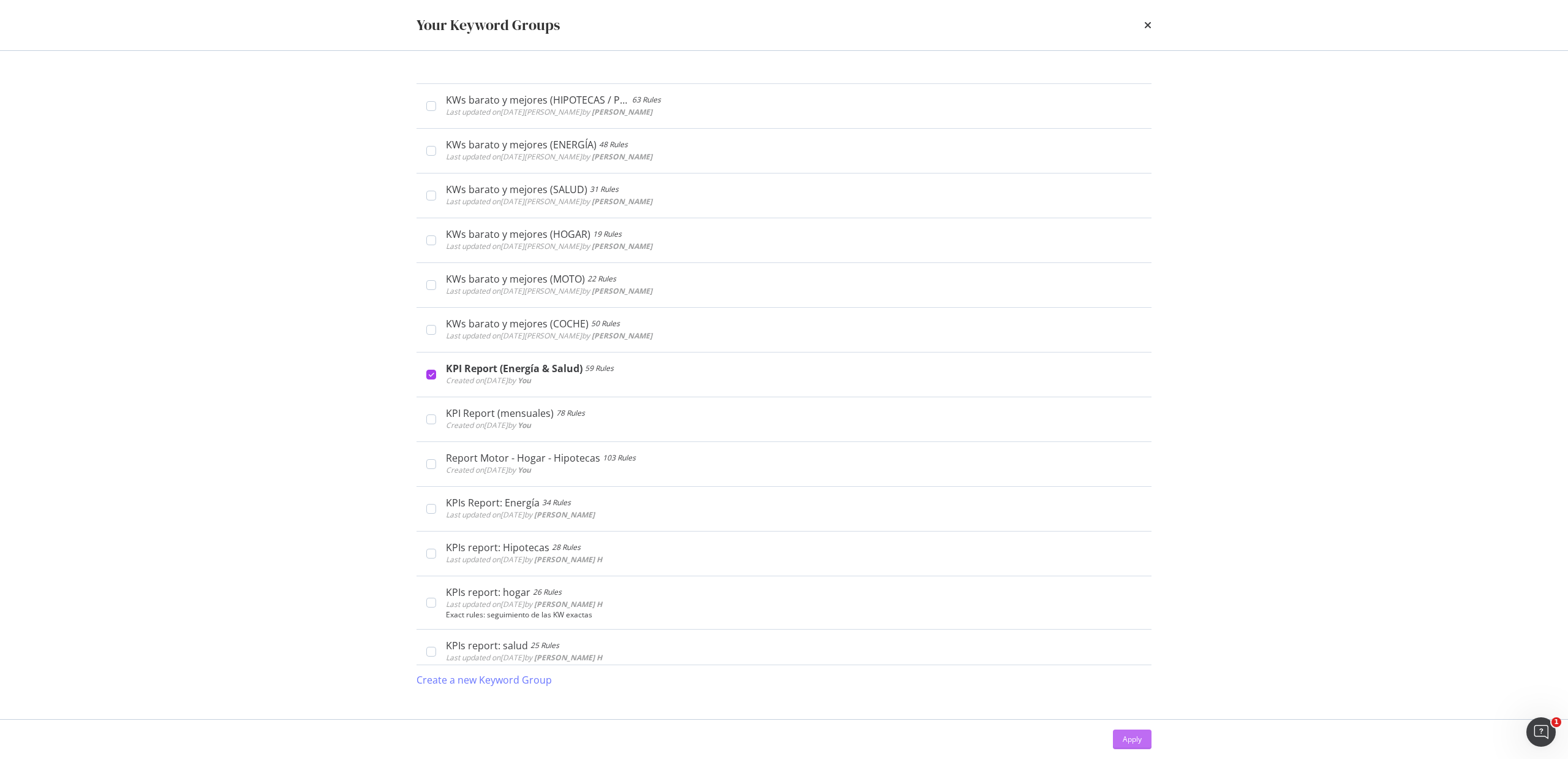
click at [1133, 745] on div "Apply" at bounding box center [1132, 739] width 19 height 19
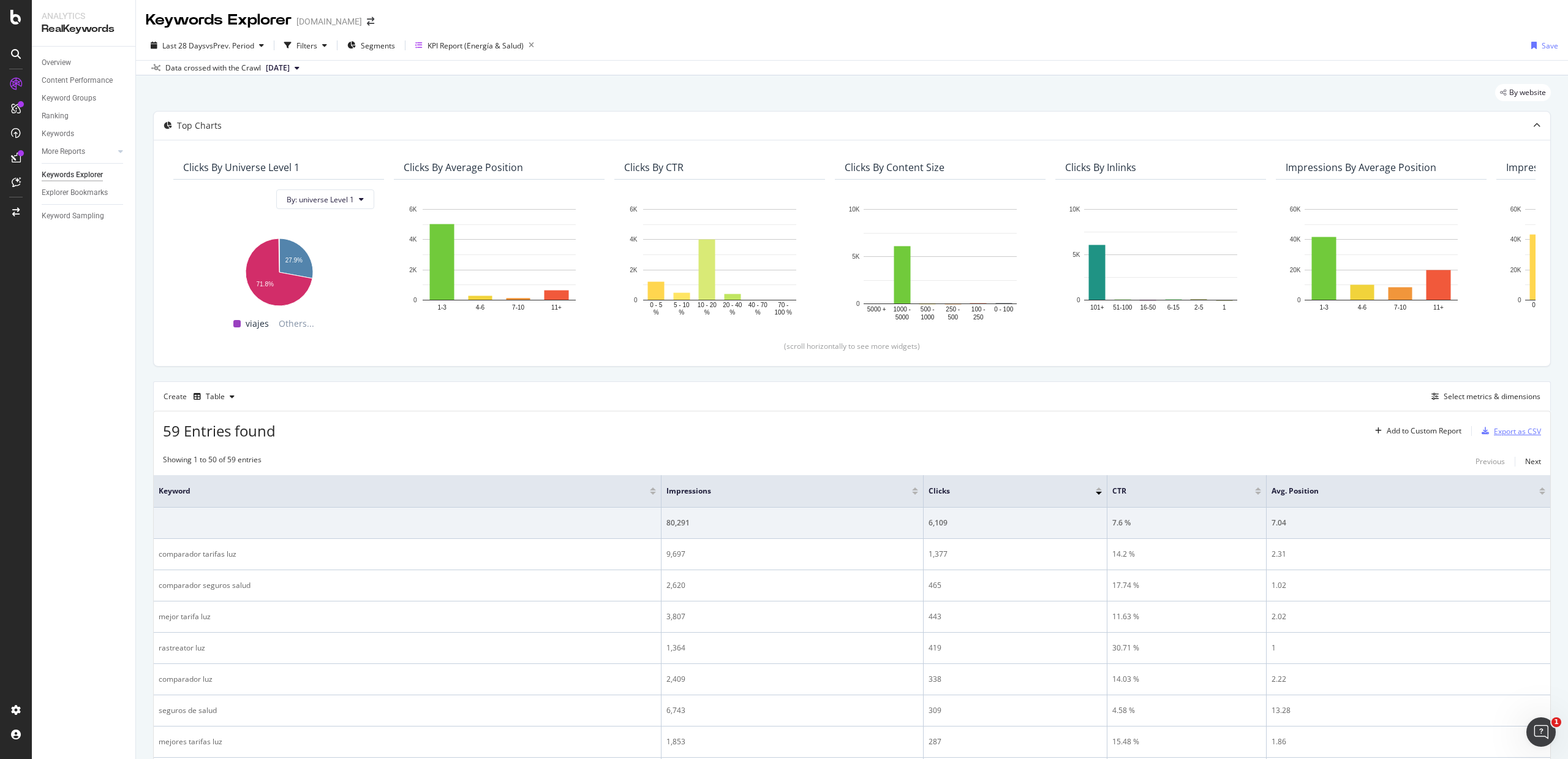
click at [1496, 426] on div "Export as CSV" at bounding box center [1517, 430] width 47 height 10
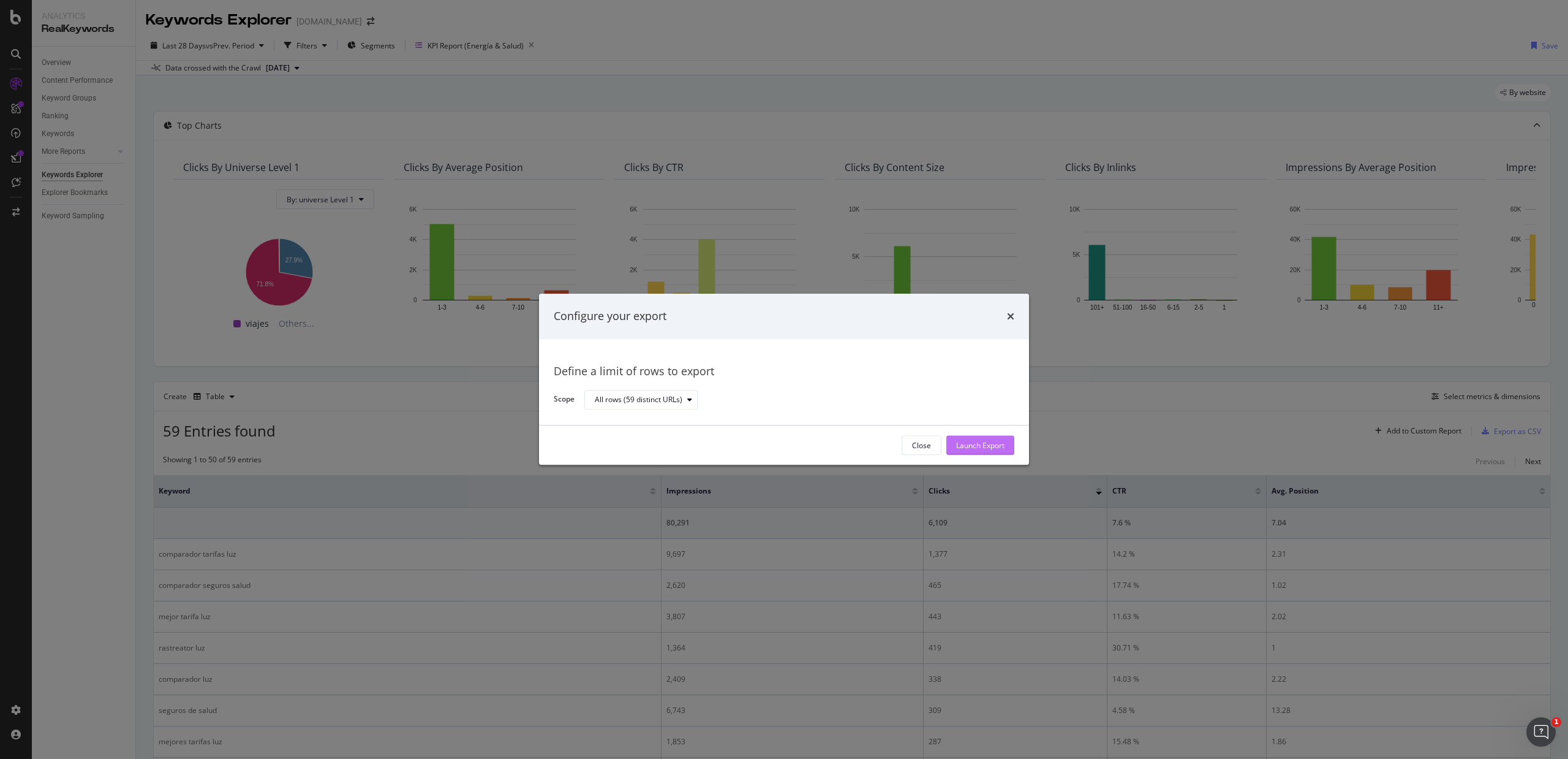
click at [983, 449] on div "Launch Export" at bounding box center [980, 444] width 48 height 10
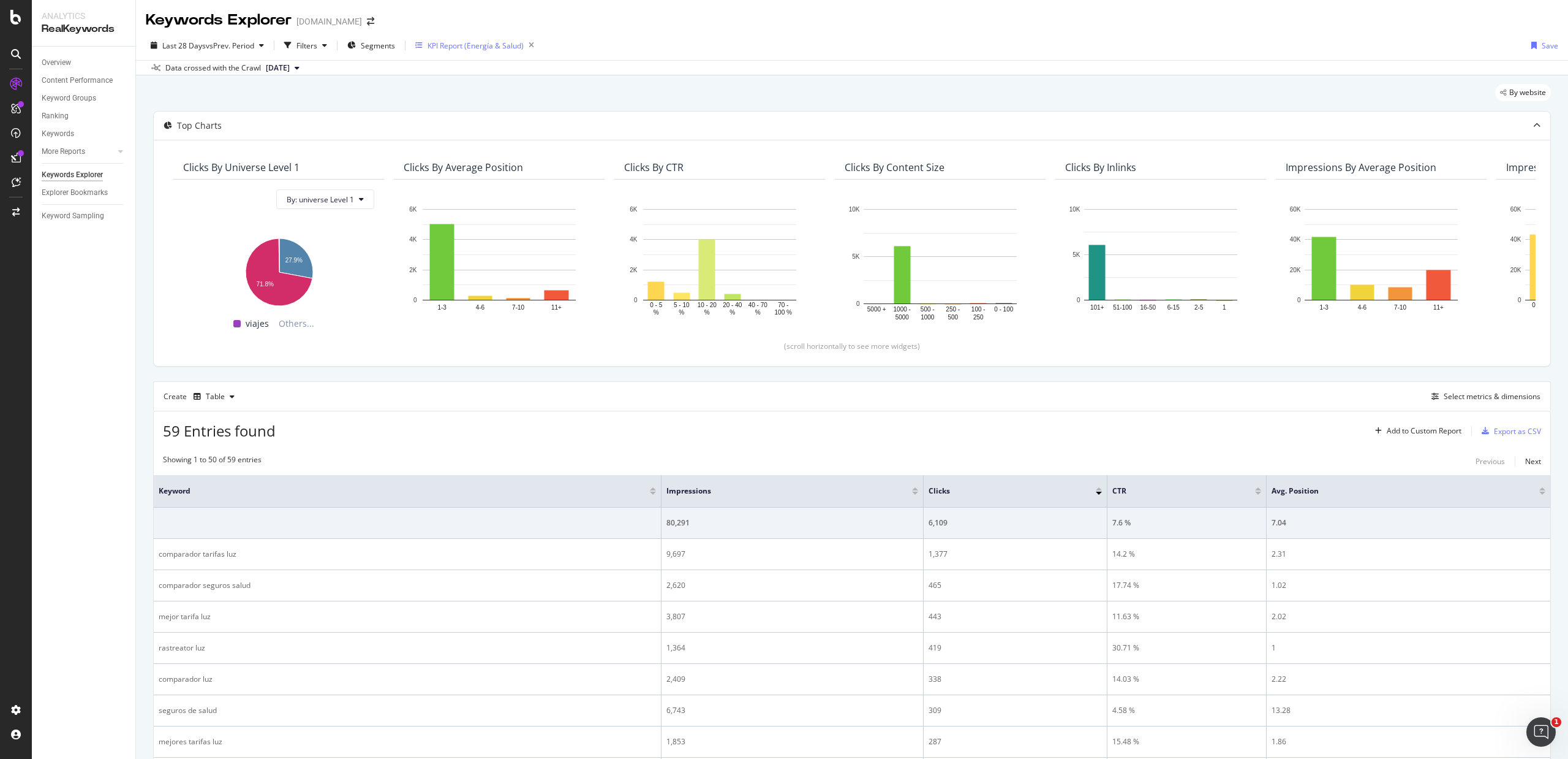
click at [436, 45] on div "KPI Report (Energía & Salud)" at bounding box center [475, 45] width 96 height 10
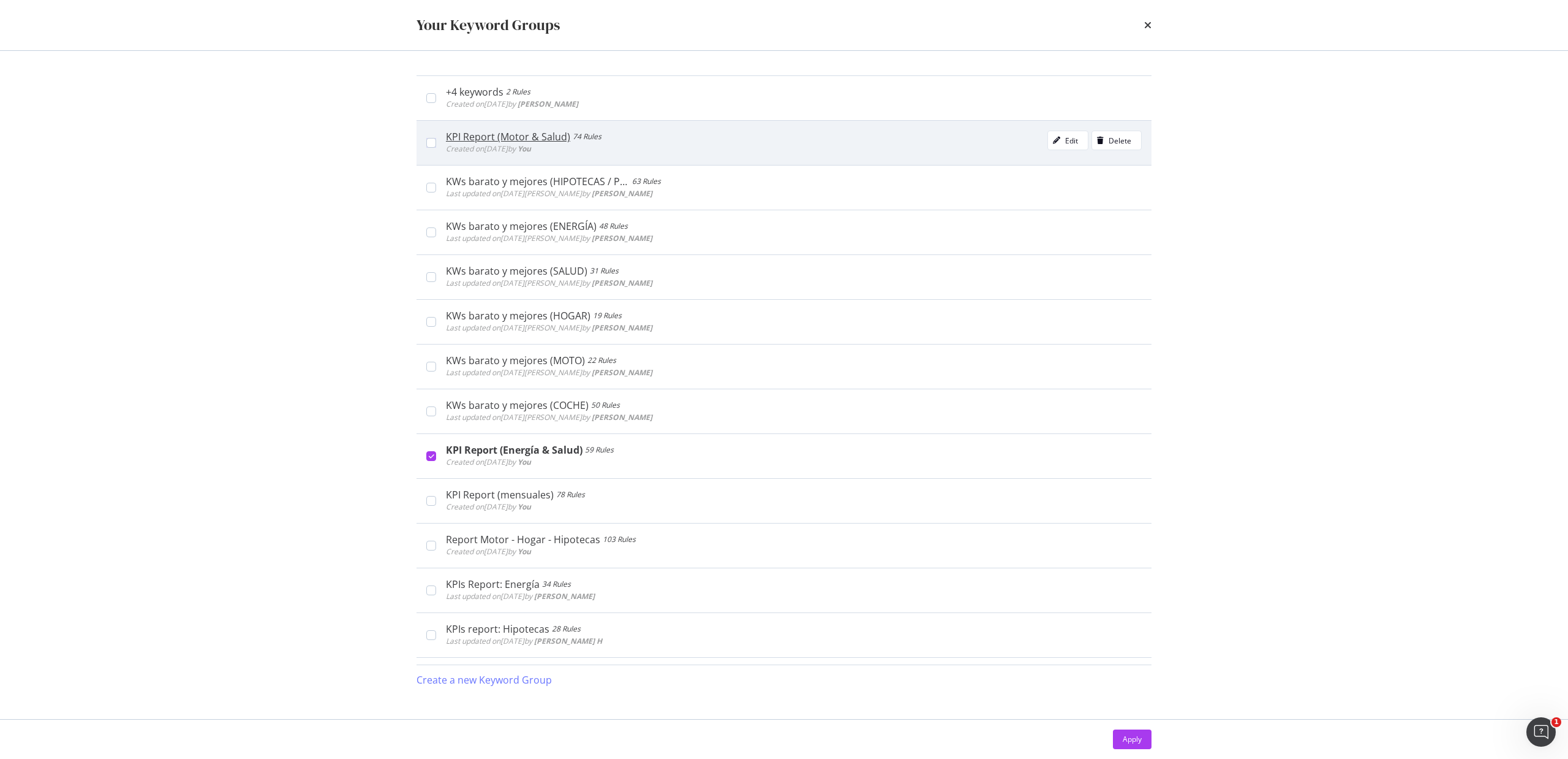
click at [458, 133] on div "KPI Report (Motor & Salud)" at bounding box center [508, 137] width 124 height 12
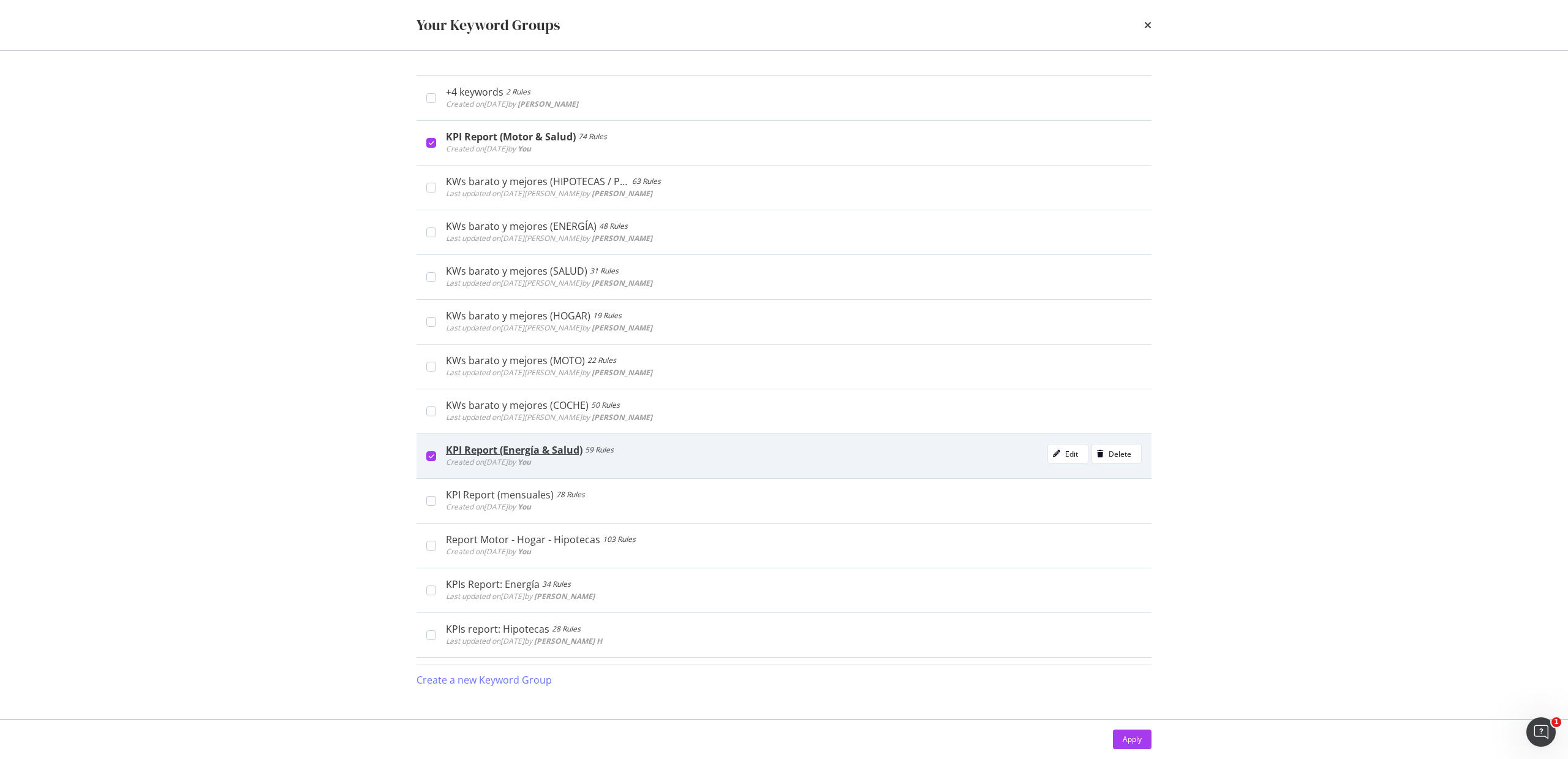
click at [429, 459] on icon "modal" at bounding box center [431, 456] width 6 height 7
click at [1132, 735] on div "Apply" at bounding box center [1132, 738] width 19 height 10
